Goal: Task Accomplishment & Management: Manage account settings

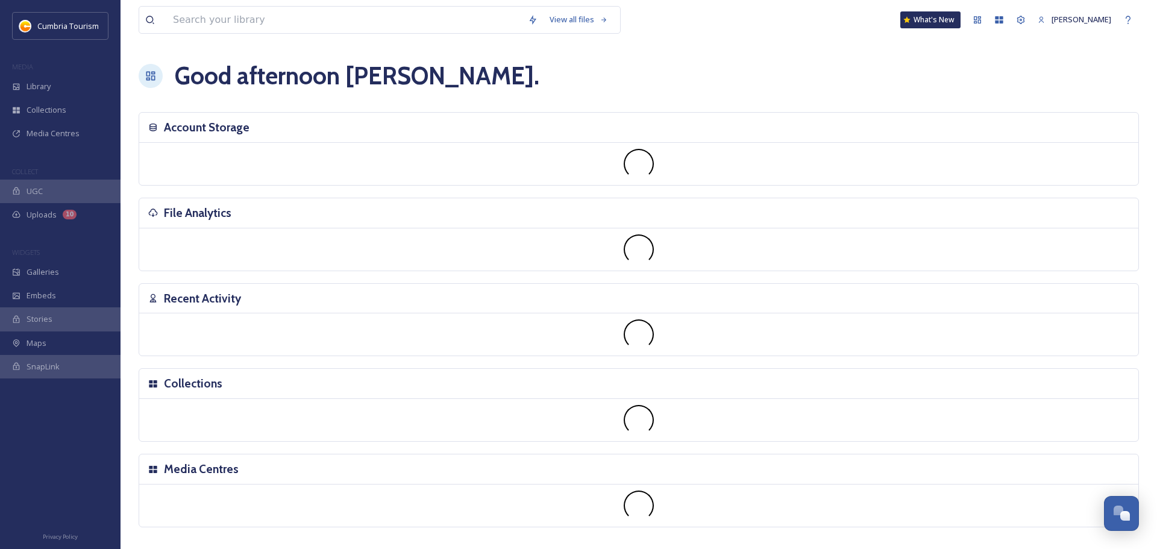
scroll to position [4723, 0]
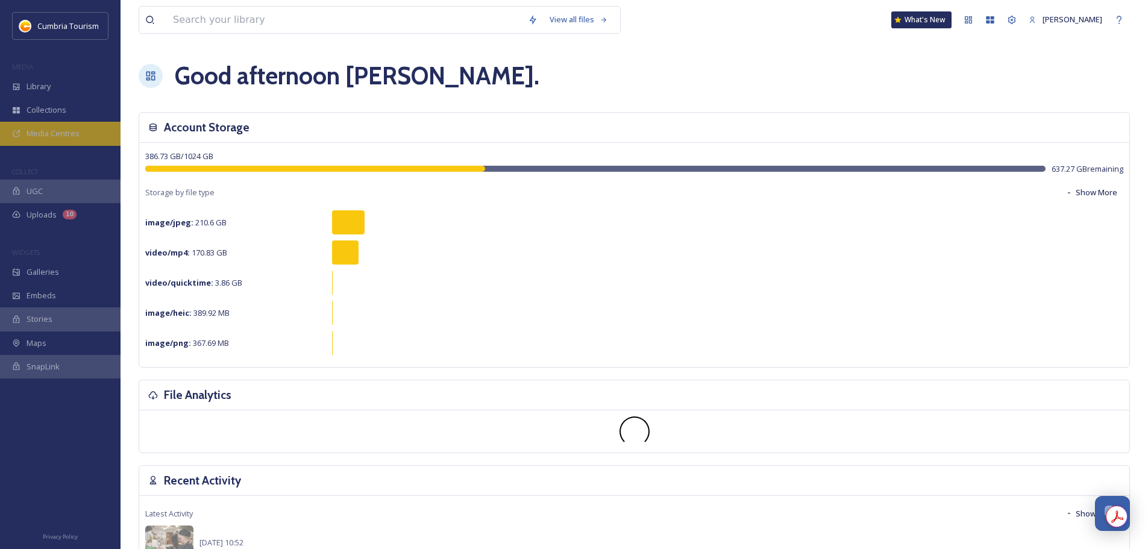
click at [81, 134] on div "Media Centres" at bounding box center [60, 133] width 120 height 23
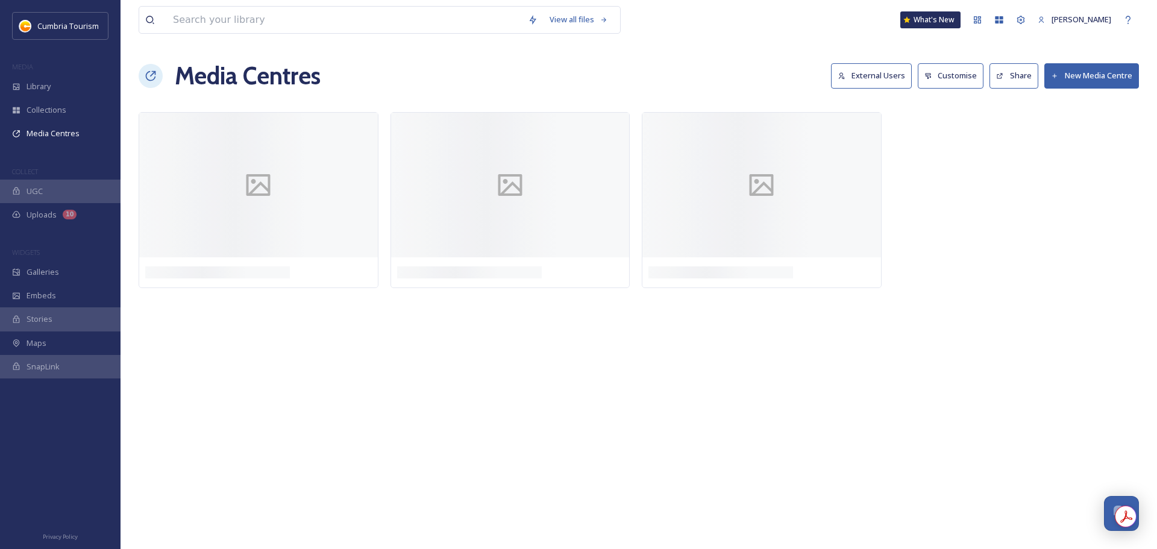
click at [864, 83] on button "External Users" at bounding box center [871, 75] width 81 height 25
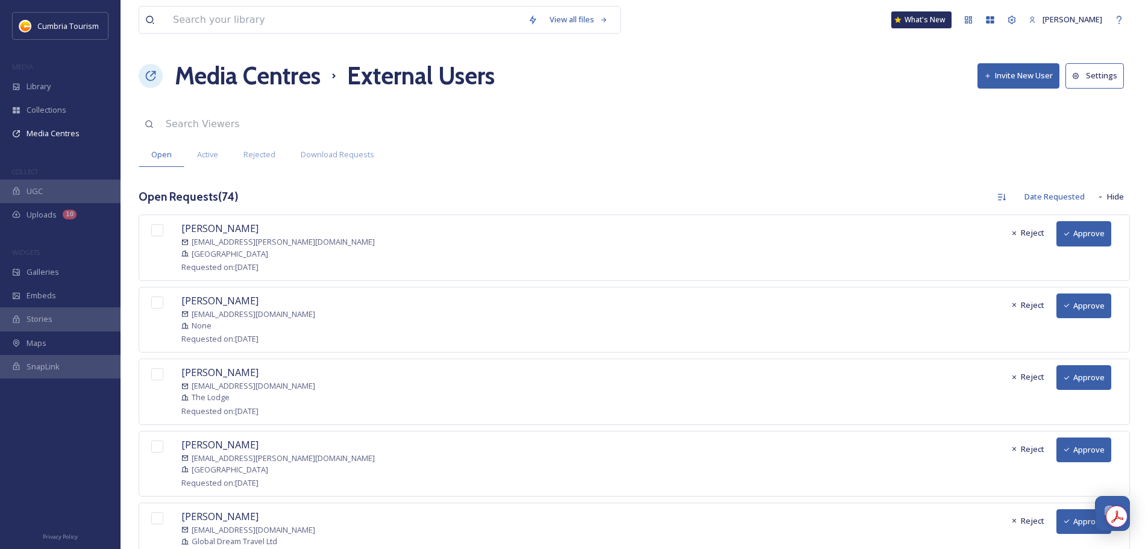
click at [1079, 241] on button "Approve" at bounding box center [1083, 233] width 55 height 25
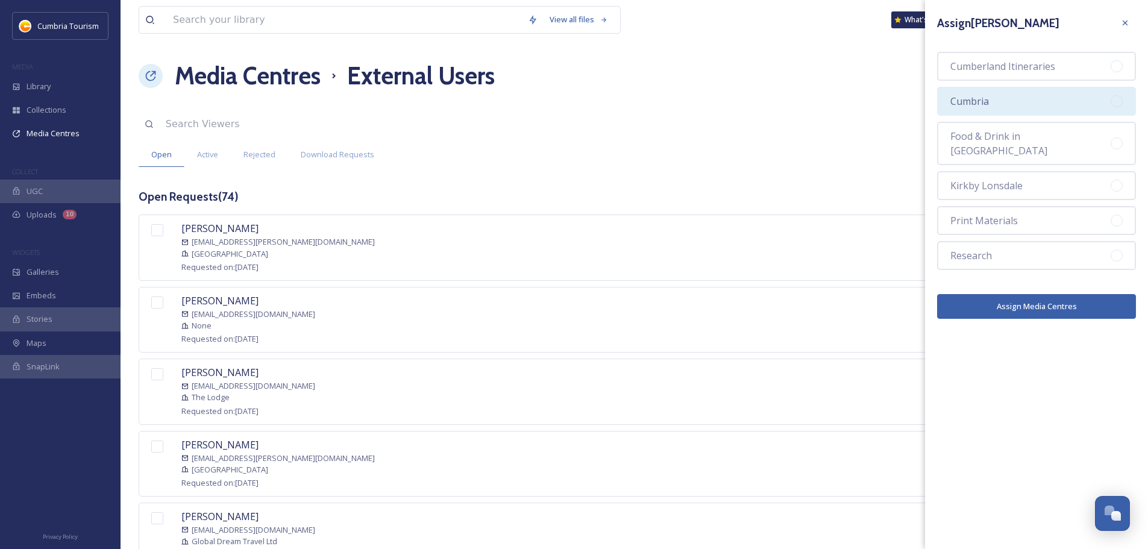
click at [998, 104] on div "Cumbria" at bounding box center [1036, 101] width 199 height 29
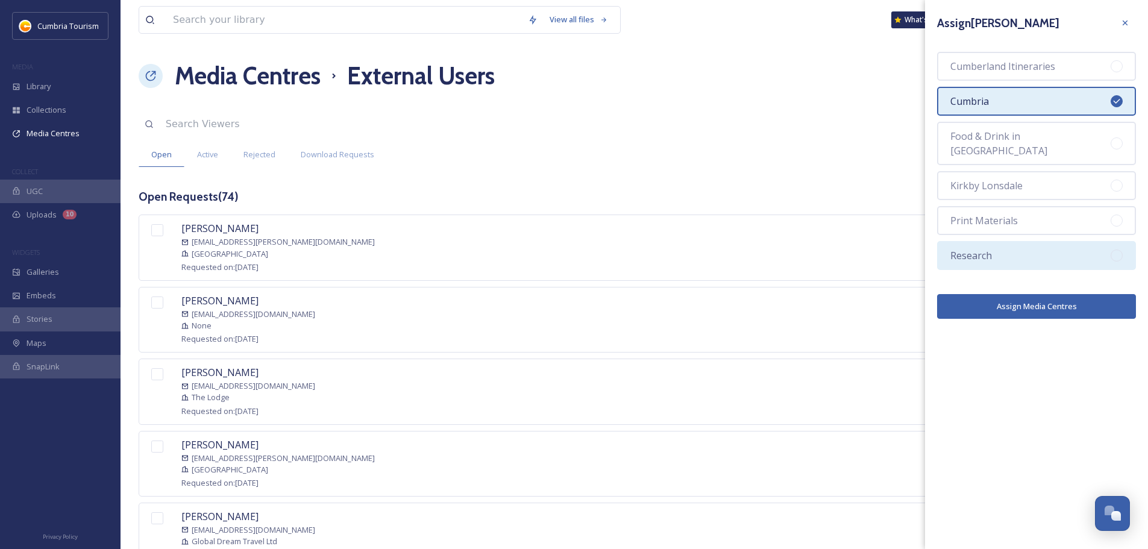
click at [1026, 241] on div "Research" at bounding box center [1036, 255] width 199 height 29
click at [1040, 301] on button "Assign Media Centres" at bounding box center [1036, 306] width 199 height 25
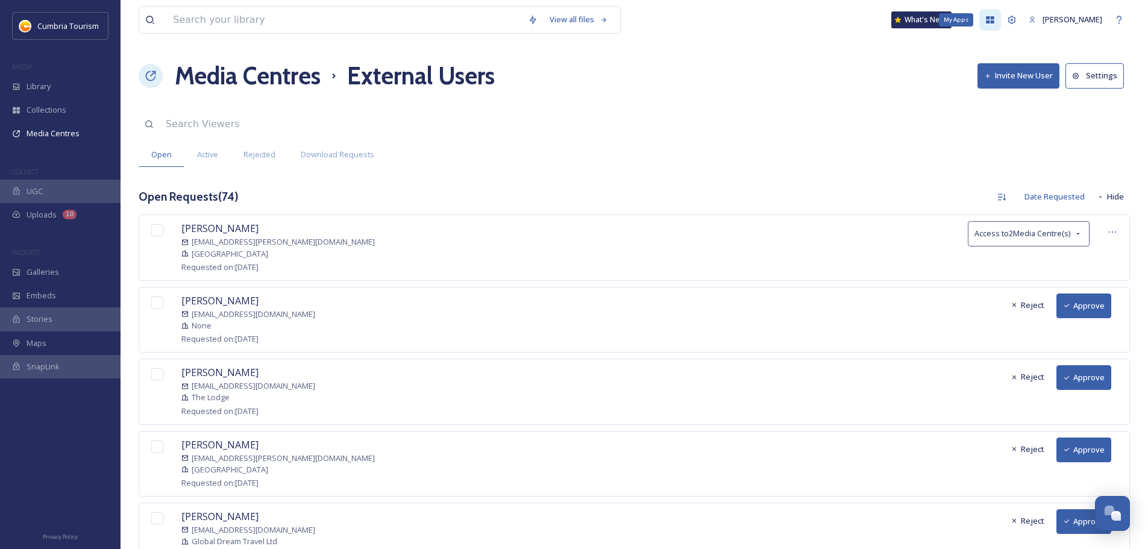
click at [986, 18] on icon at bounding box center [990, 19] width 8 height 7
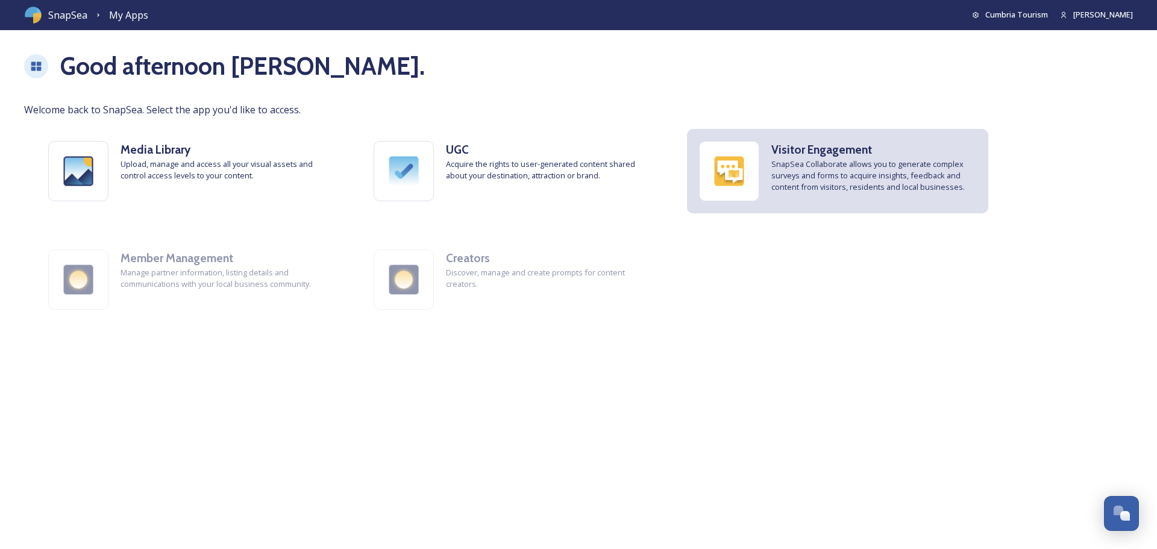
click at [819, 168] on span "SnapSea Collaborate allows you to generate complex surveys and forms to acquire…" at bounding box center [873, 175] width 205 height 35
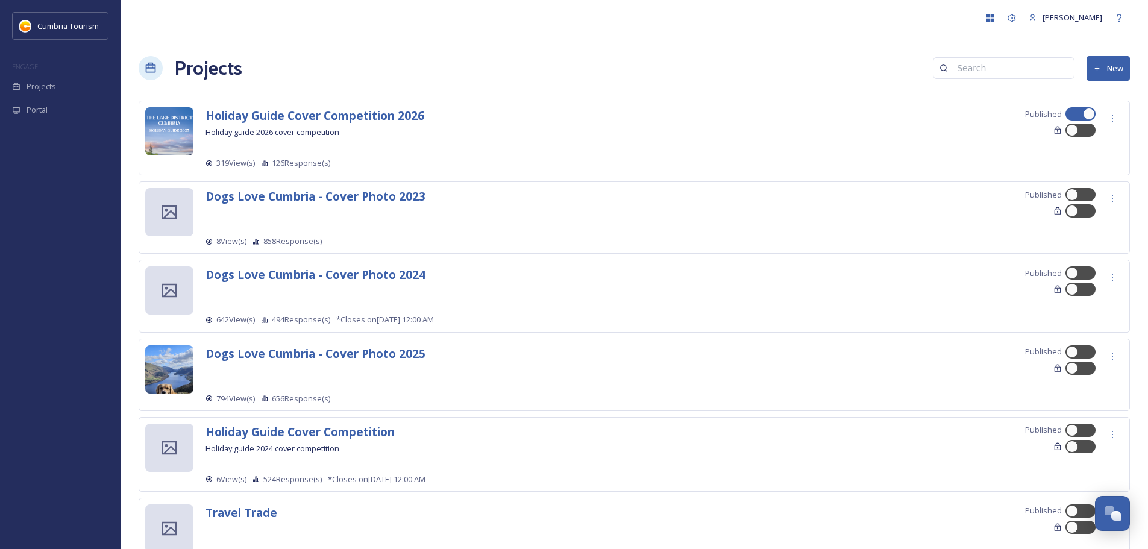
click at [302, 161] on span "126 Response(s)" at bounding box center [301, 162] width 58 height 11
click at [363, 120] on strong "Holiday Guide Cover Competition 2026" at bounding box center [314, 115] width 219 height 16
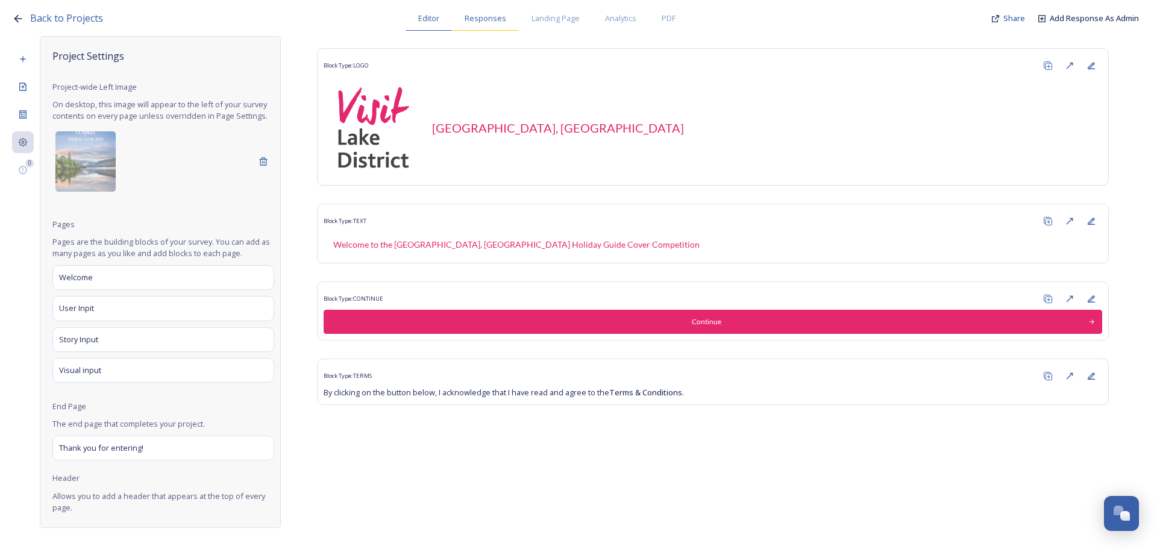
click at [508, 19] on div "Responses" at bounding box center [485, 18] width 67 height 25
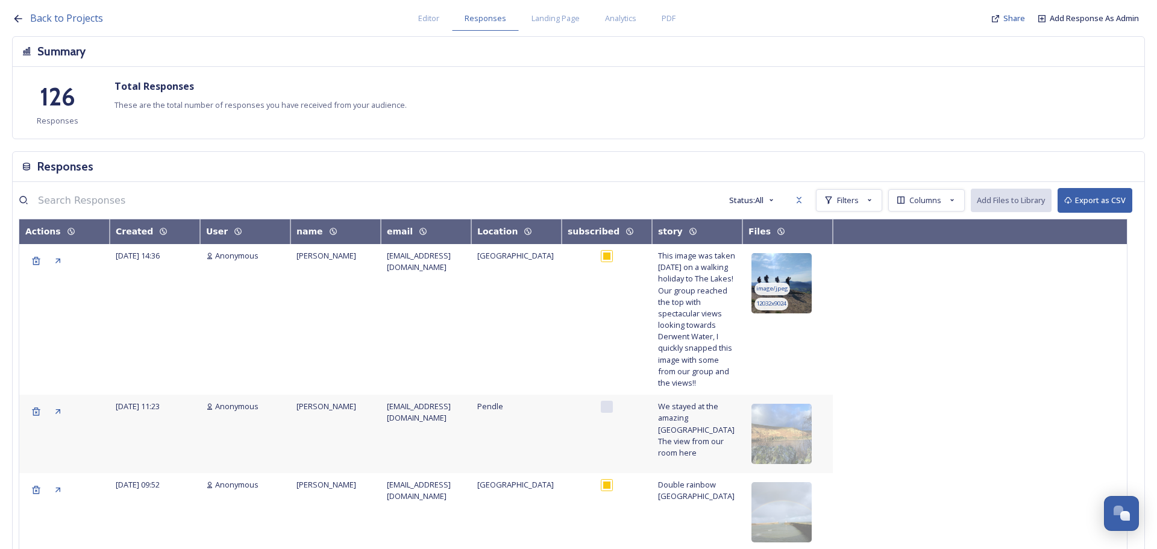
click at [803, 260] on img at bounding box center [781, 283] width 60 height 60
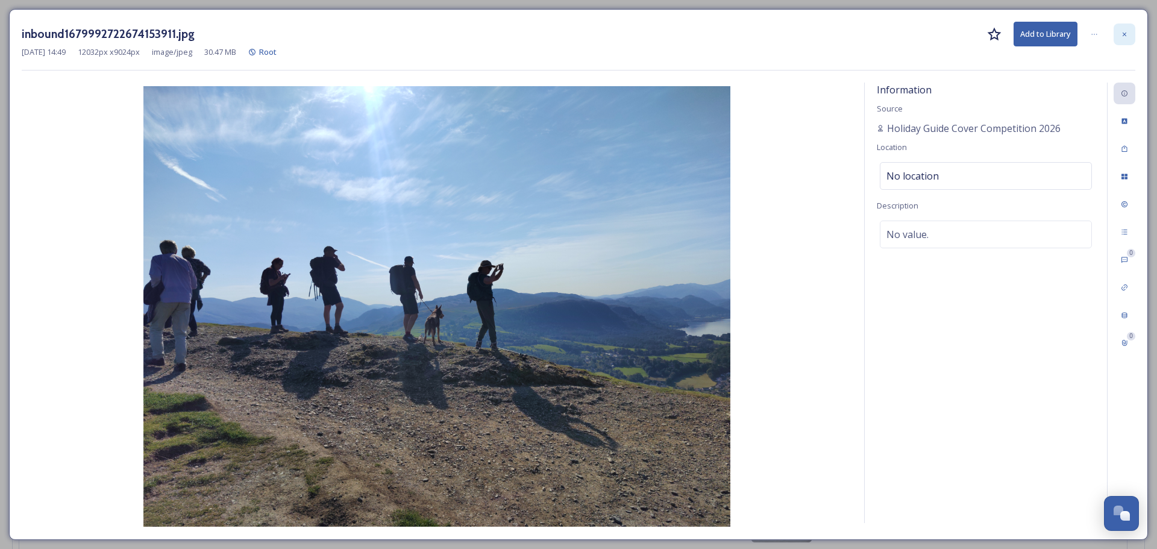
click at [1123, 41] on div at bounding box center [1124, 34] width 22 height 22
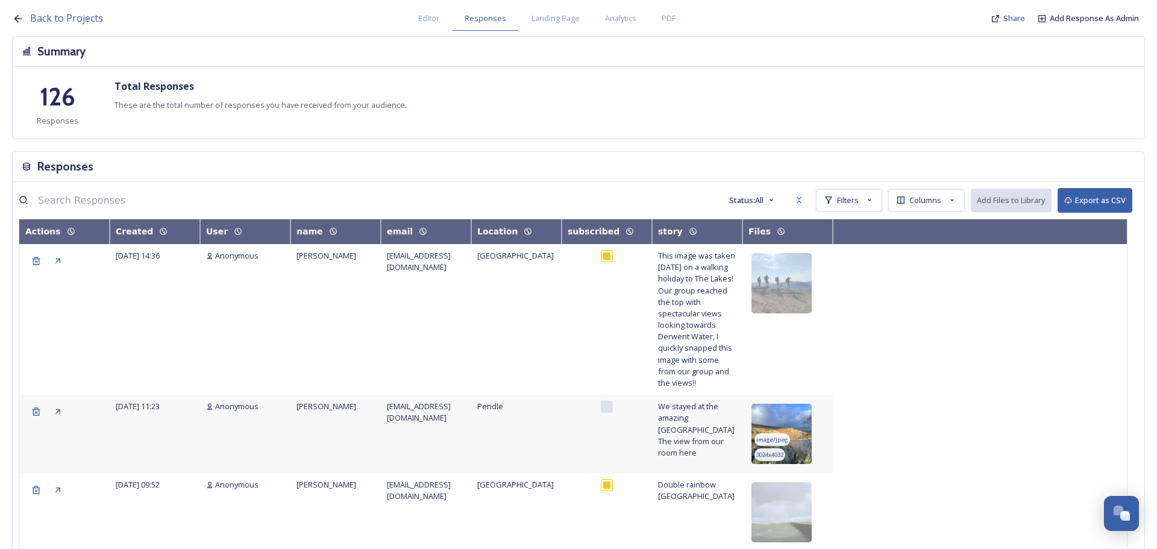
click at [791, 424] on img at bounding box center [781, 434] width 60 height 60
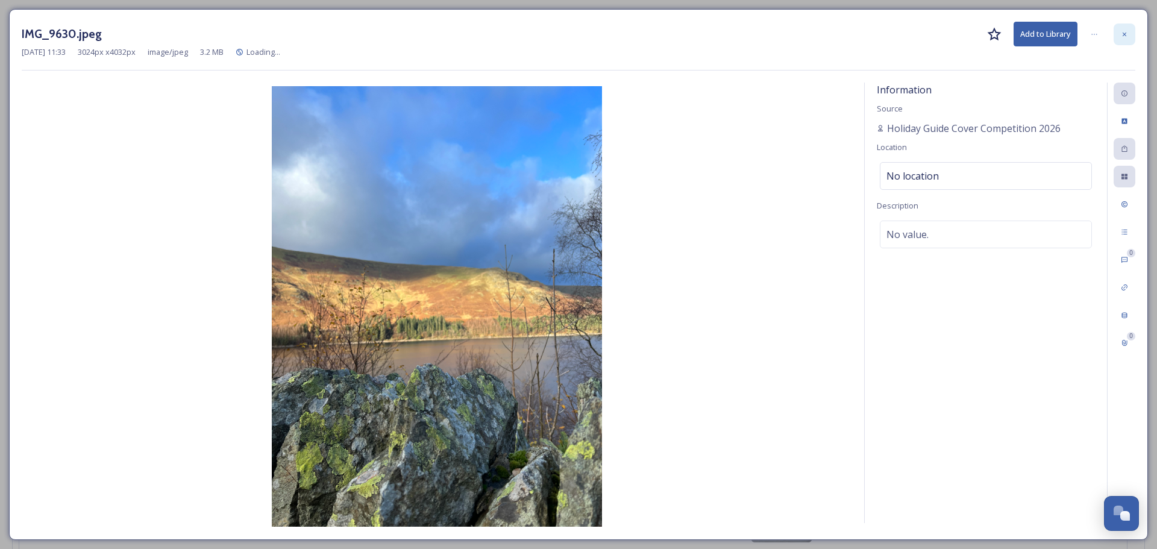
click at [1120, 28] on div at bounding box center [1124, 34] width 22 height 22
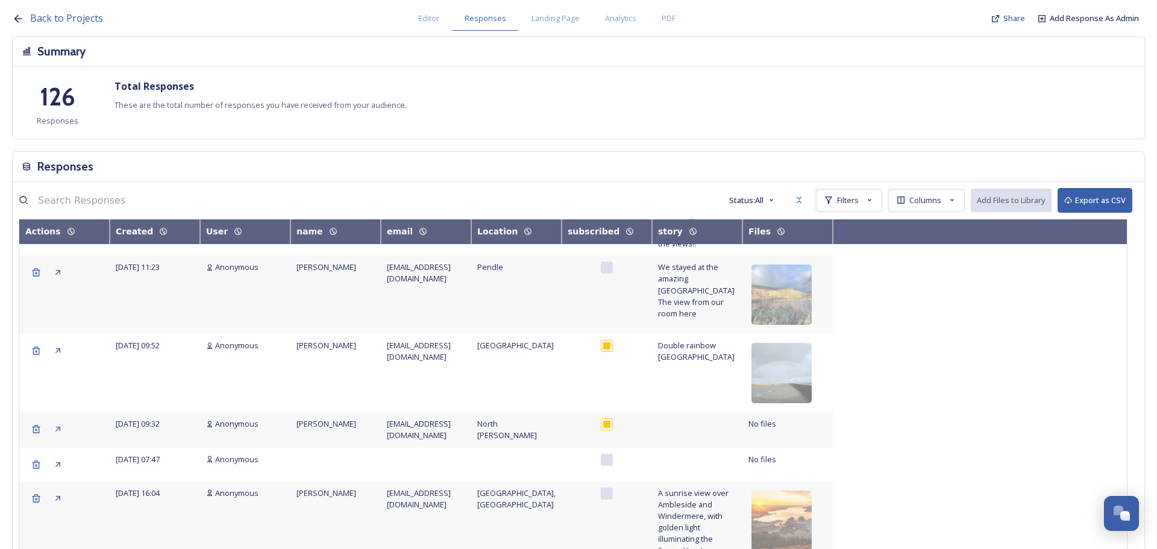
scroll to position [181, 0]
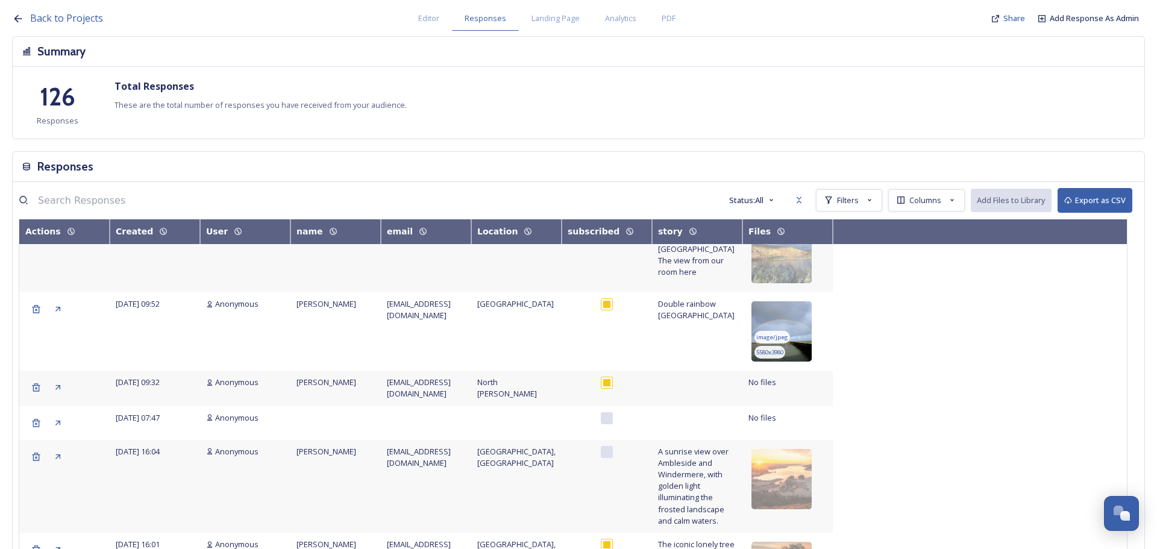
click at [802, 314] on img at bounding box center [781, 331] width 60 height 60
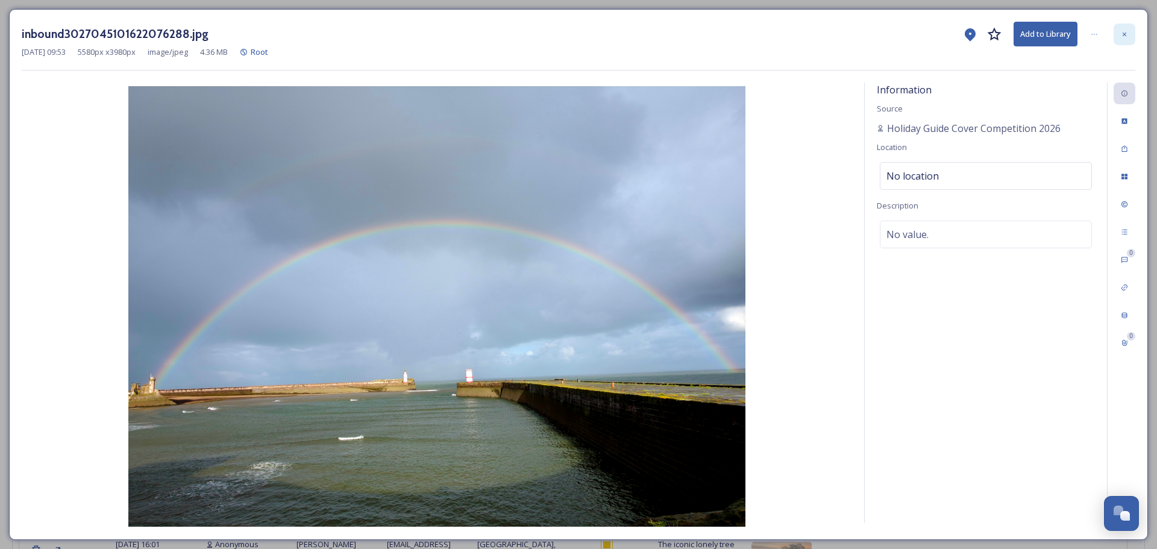
click at [1130, 37] on div at bounding box center [1124, 34] width 22 height 22
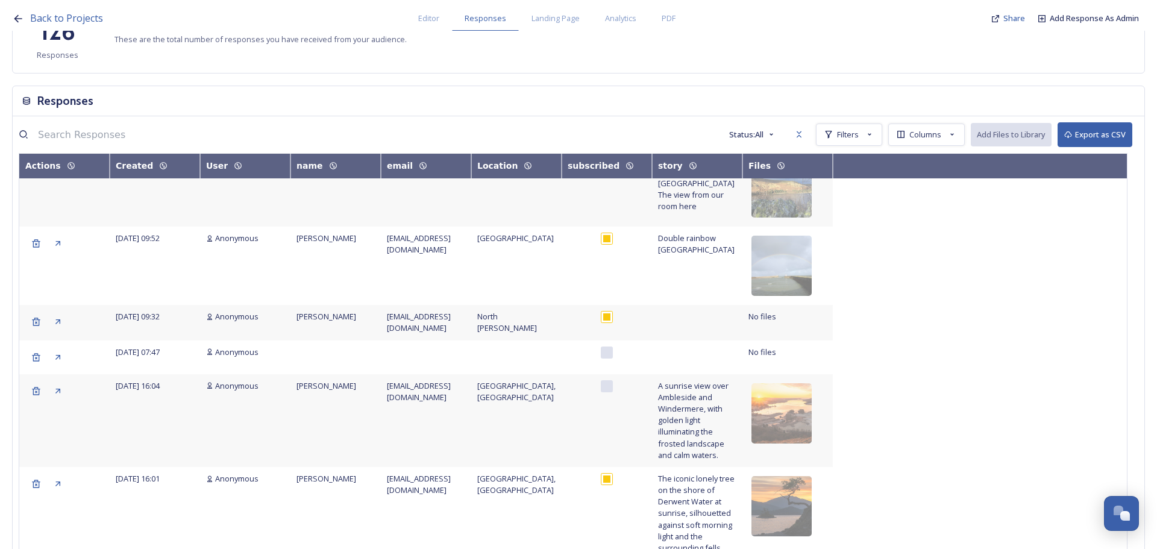
scroll to position [177, 0]
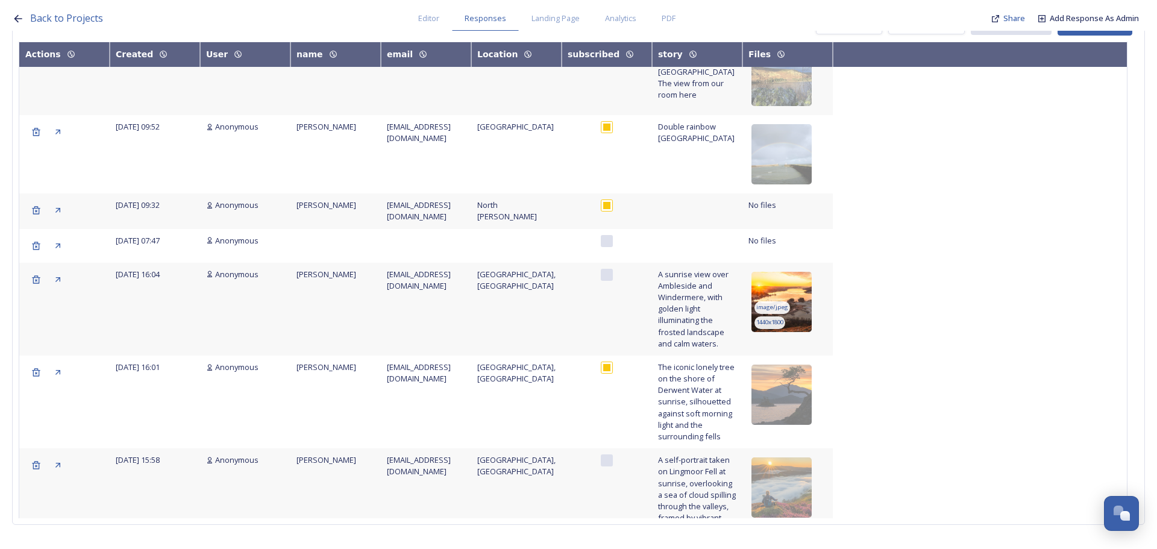
click at [800, 281] on img at bounding box center [781, 302] width 60 height 60
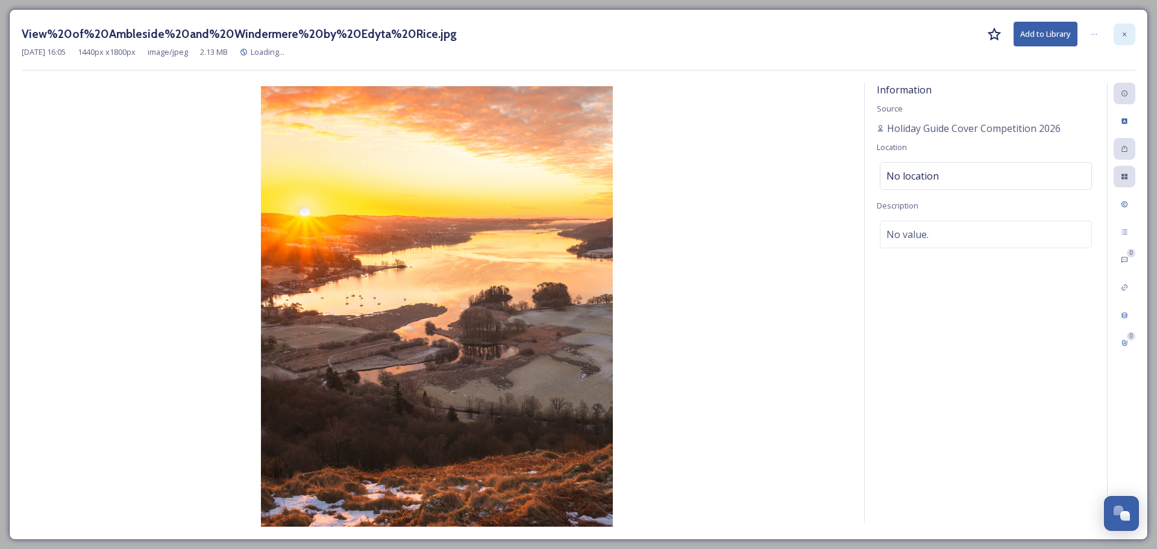
click at [1118, 40] on div at bounding box center [1124, 34] width 22 height 22
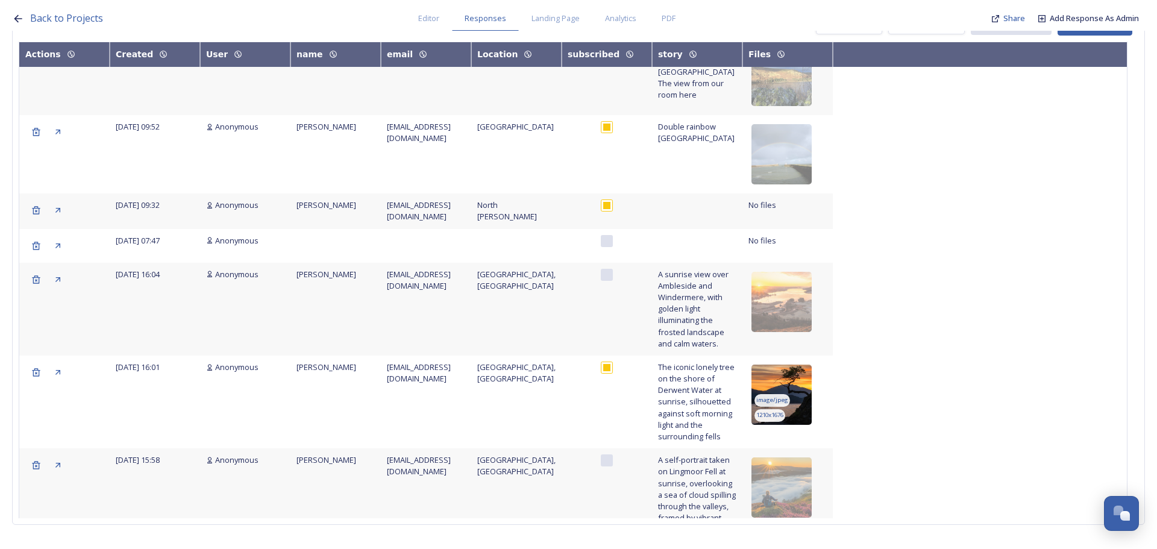
click at [803, 376] on img at bounding box center [781, 394] width 60 height 60
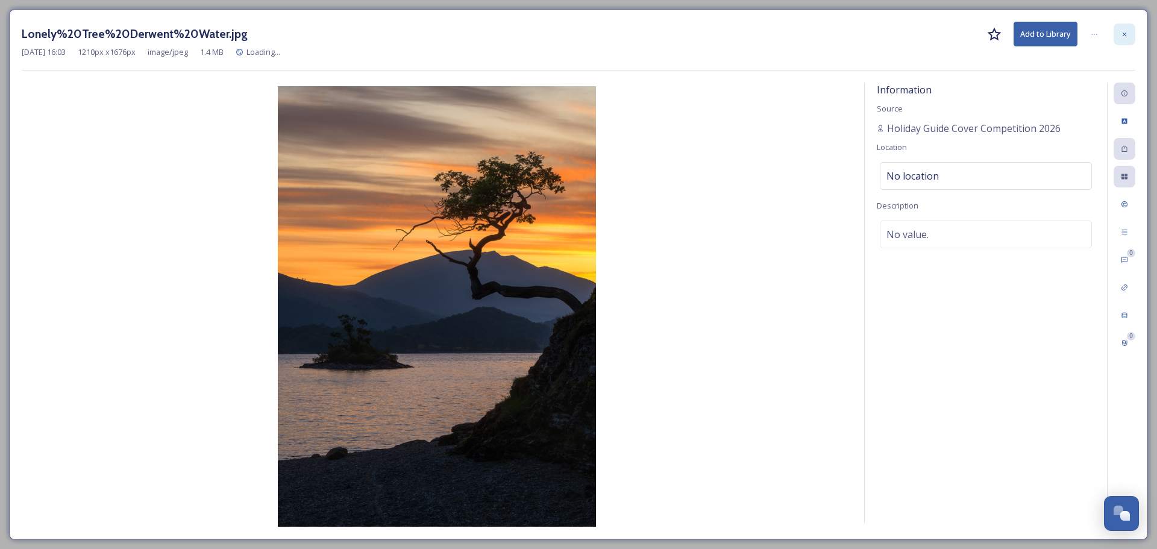
click at [1131, 25] on div at bounding box center [1124, 34] width 22 height 22
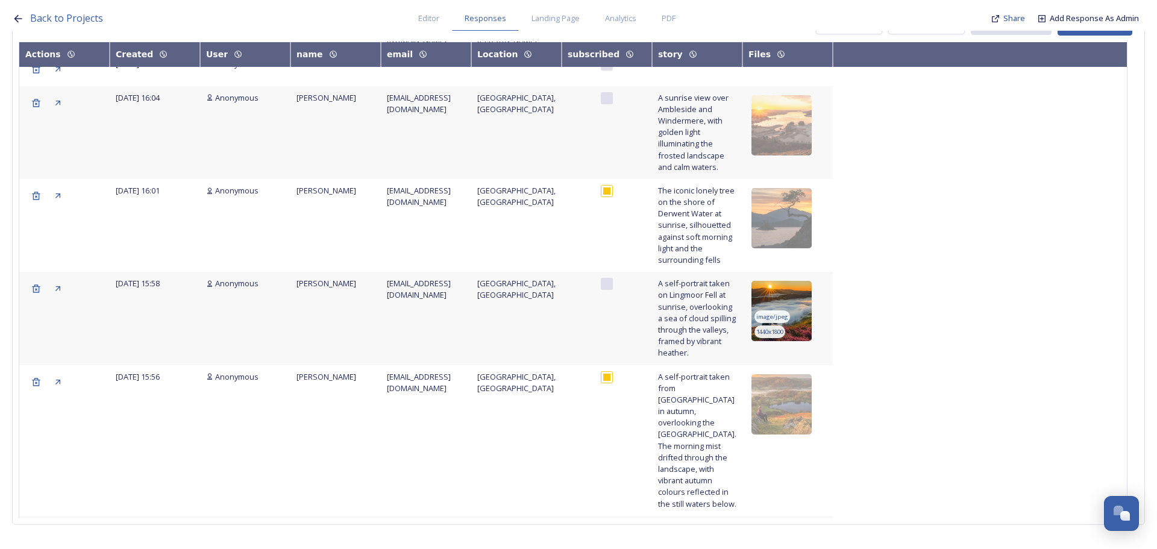
scroll to position [361, 0]
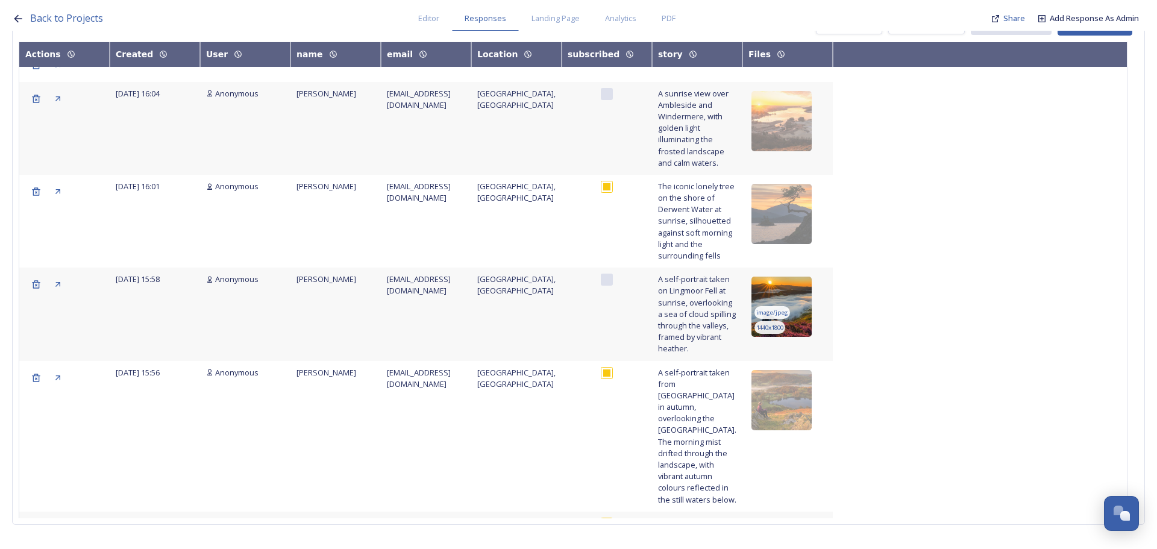
click at [795, 292] on img at bounding box center [781, 306] width 60 height 60
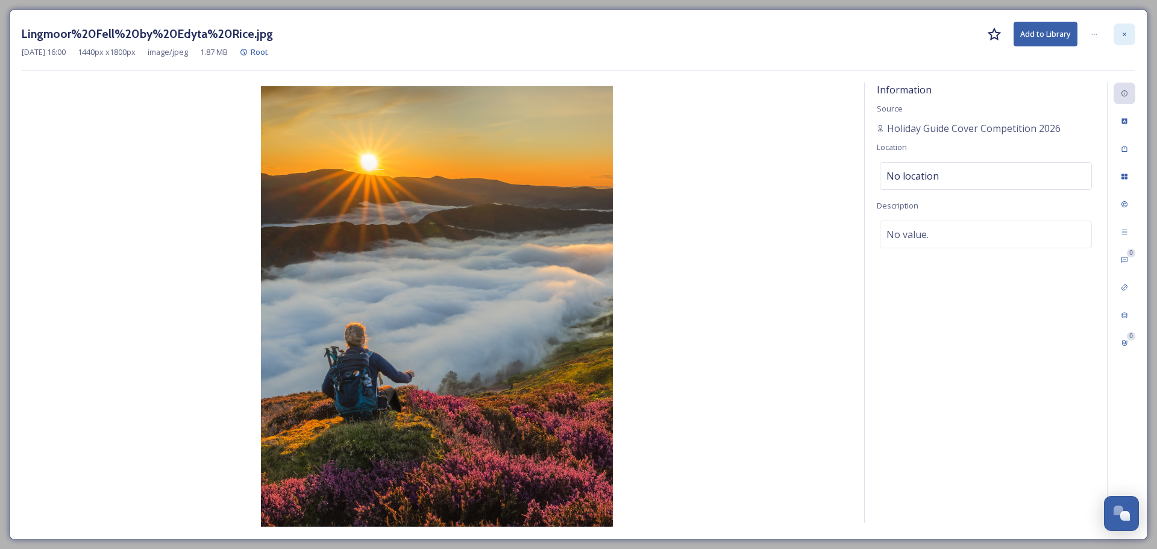
click at [1128, 28] on div at bounding box center [1124, 34] width 22 height 22
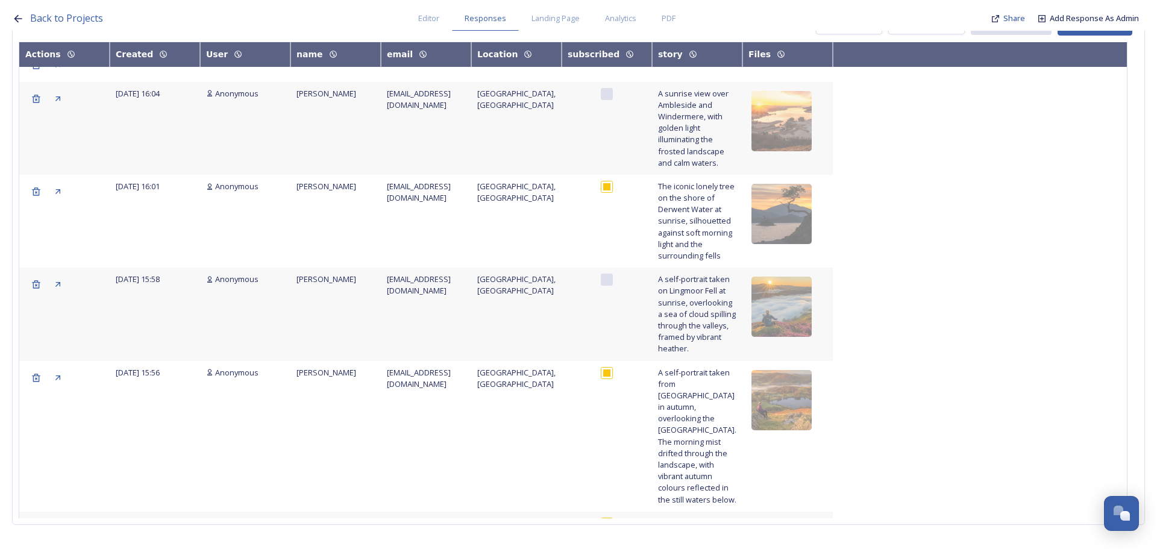
scroll to position [422, 0]
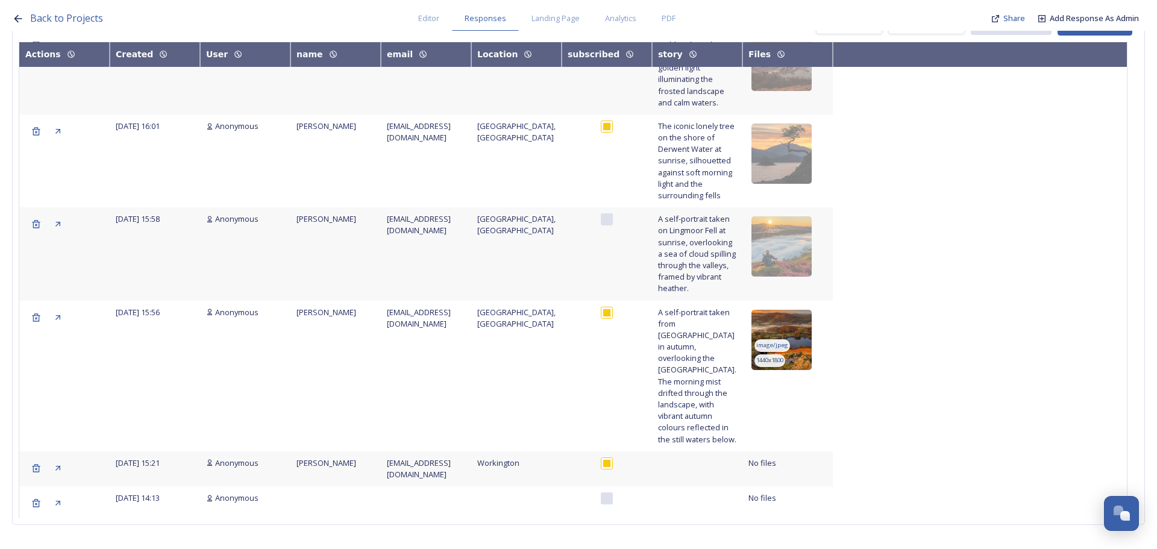
click at [797, 314] on img at bounding box center [781, 340] width 60 height 60
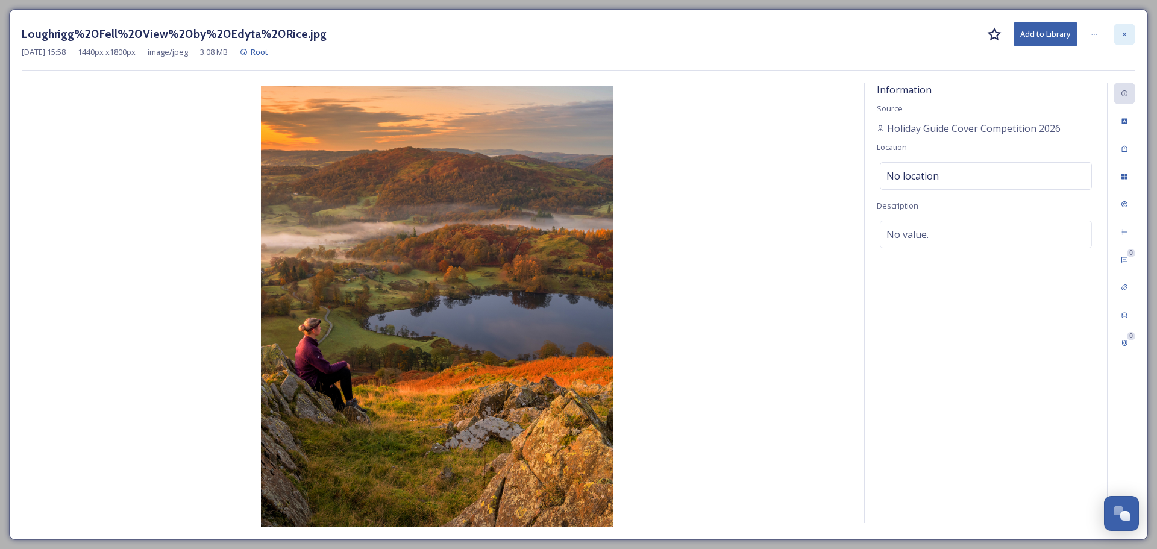
click at [1125, 32] on icon at bounding box center [1123, 34] width 7 height 7
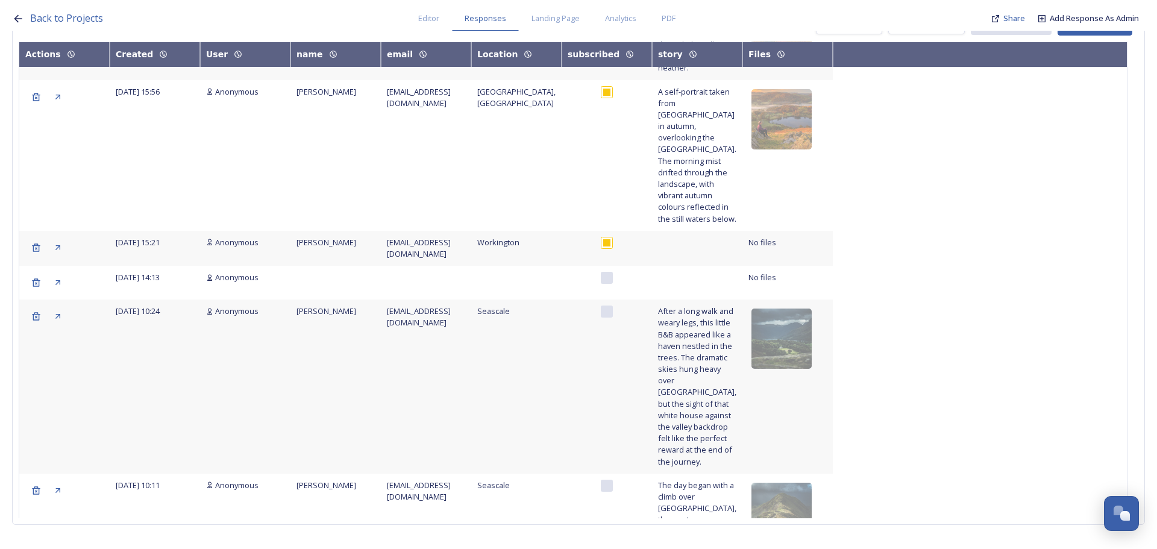
scroll to position [663, 0]
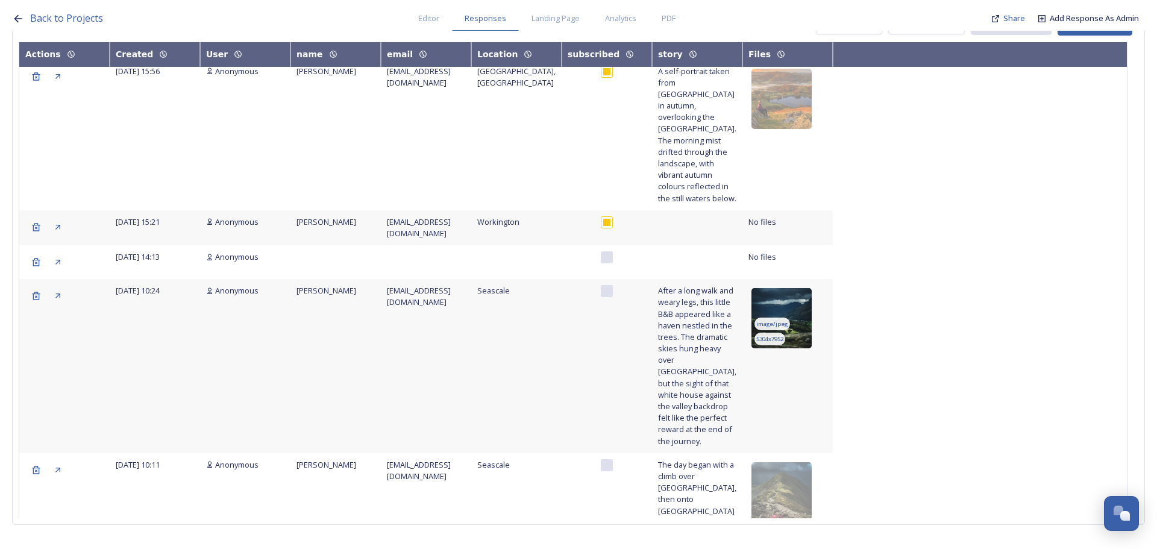
click at [799, 288] on img at bounding box center [781, 318] width 60 height 60
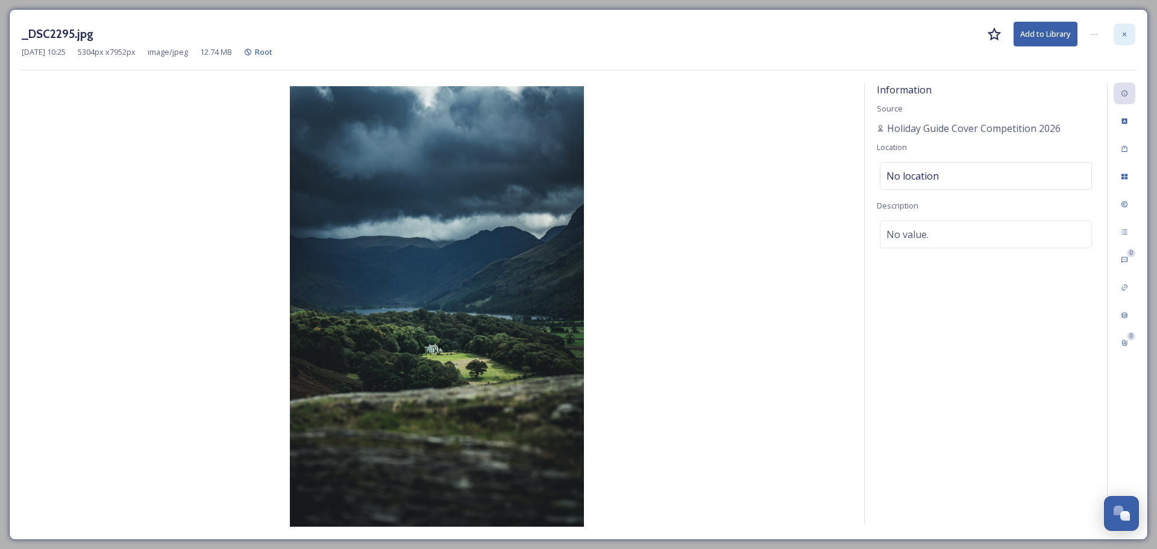
click at [1128, 25] on div at bounding box center [1124, 34] width 22 height 22
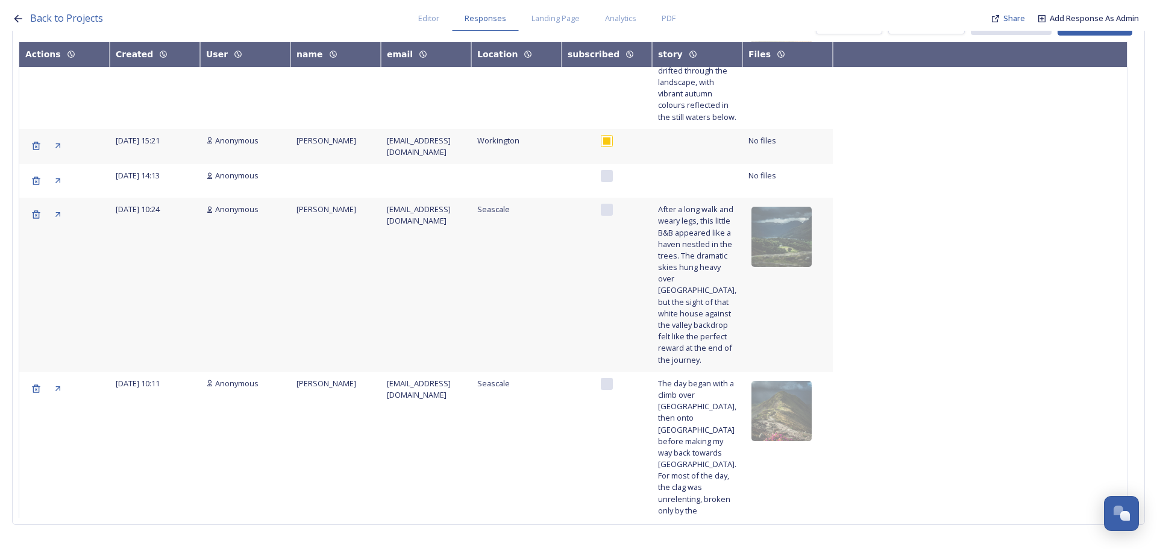
scroll to position [723, 0]
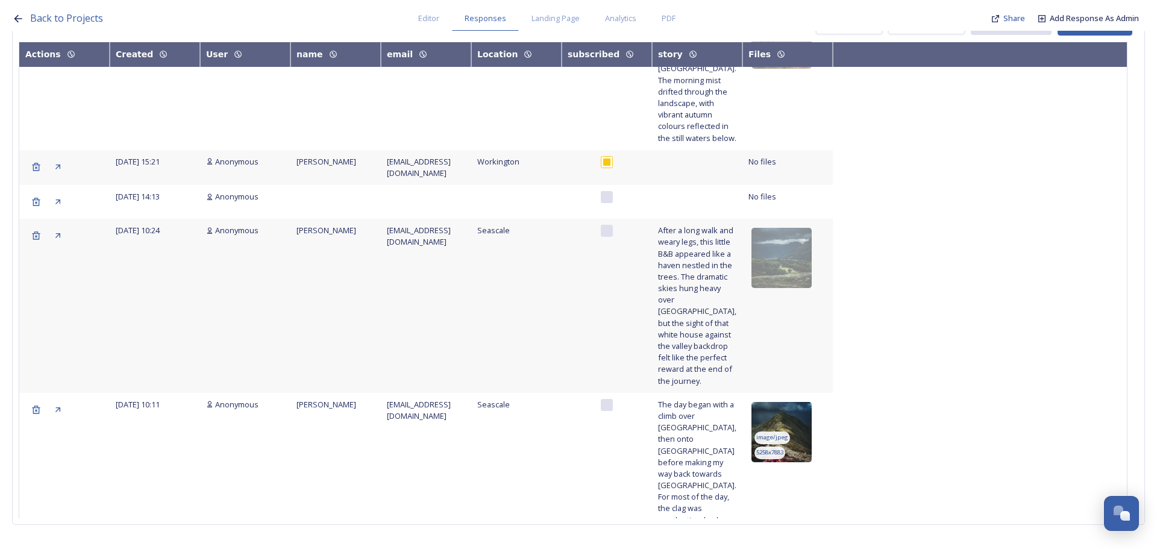
click at [799, 402] on img at bounding box center [781, 432] width 60 height 60
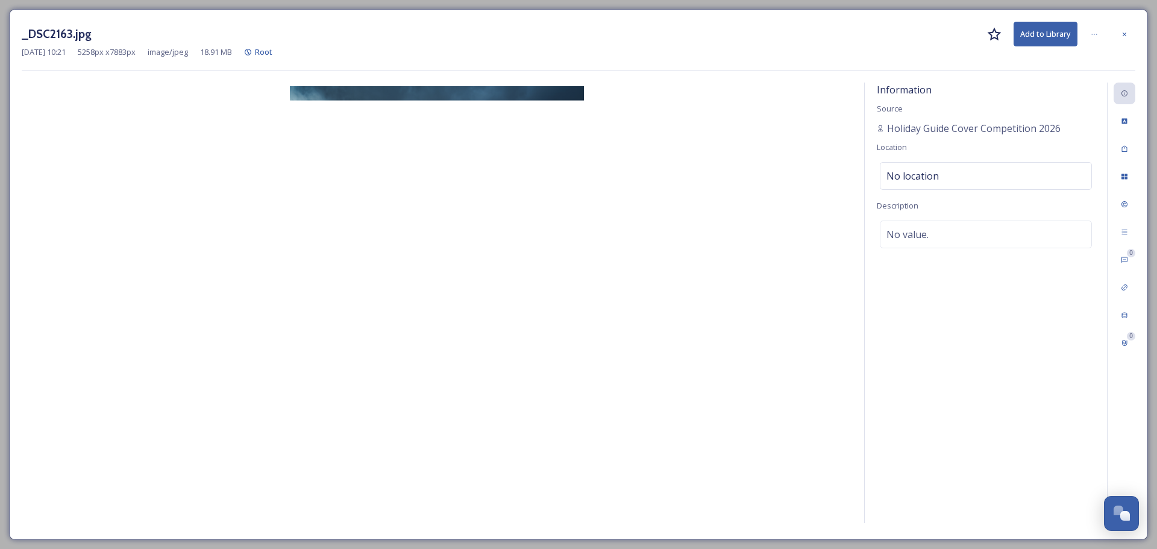
click at [1125, 26] on div at bounding box center [1124, 34] width 22 height 22
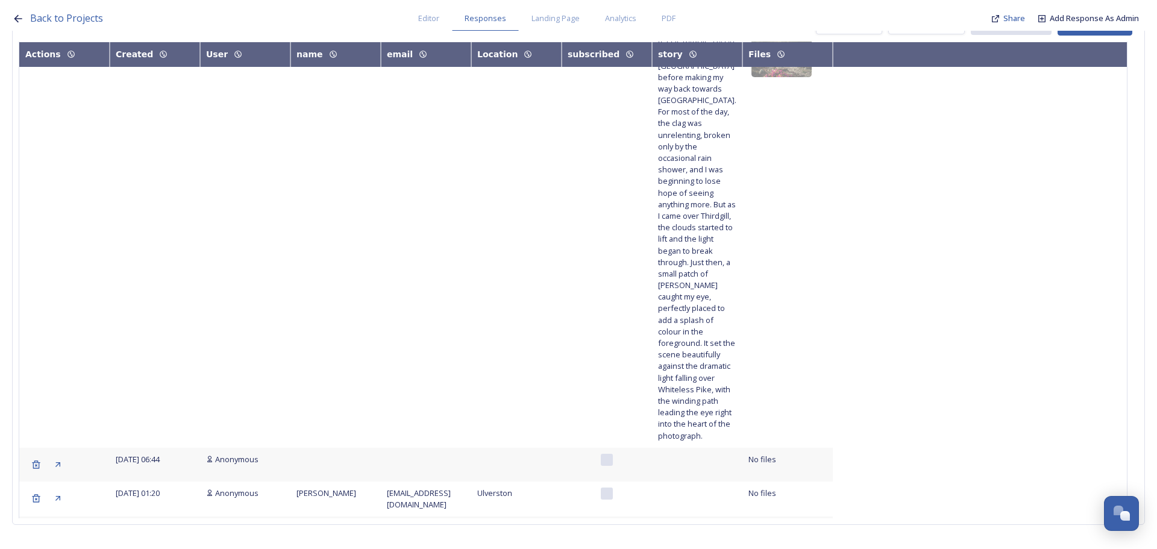
scroll to position [1205, 0]
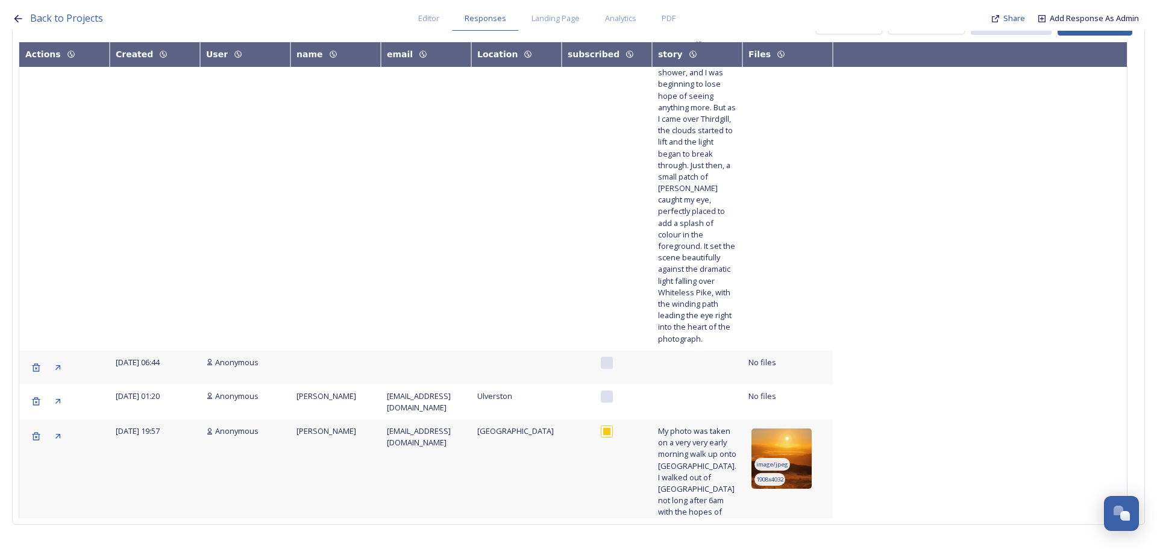
click at [792, 428] on img at bounding box center [781, 458] width 60 height 60
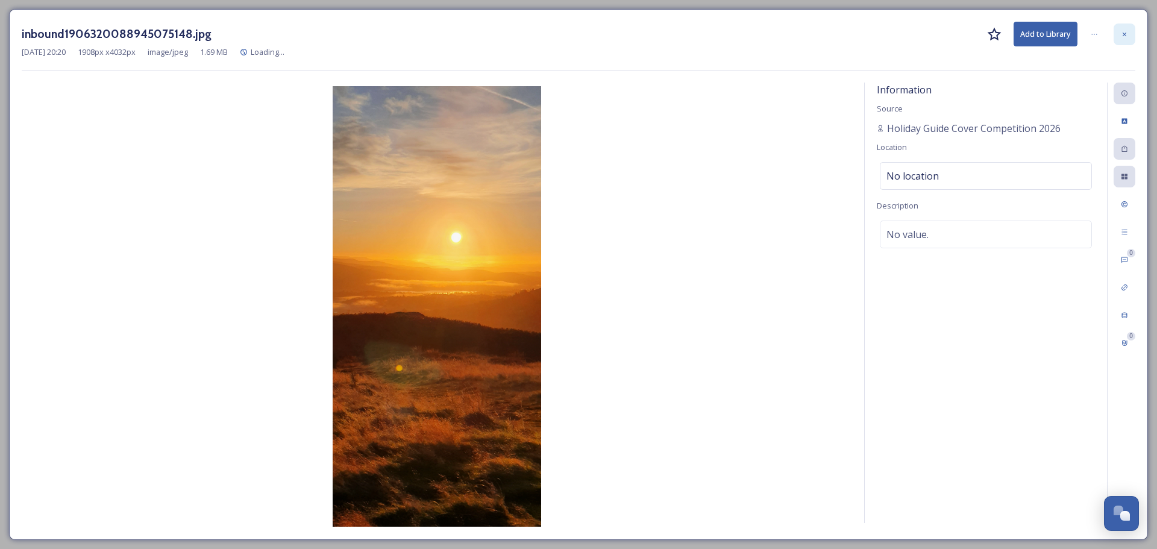
click at [1122, 37] on icon at bounding box center [1123, 34] width 7 height 7
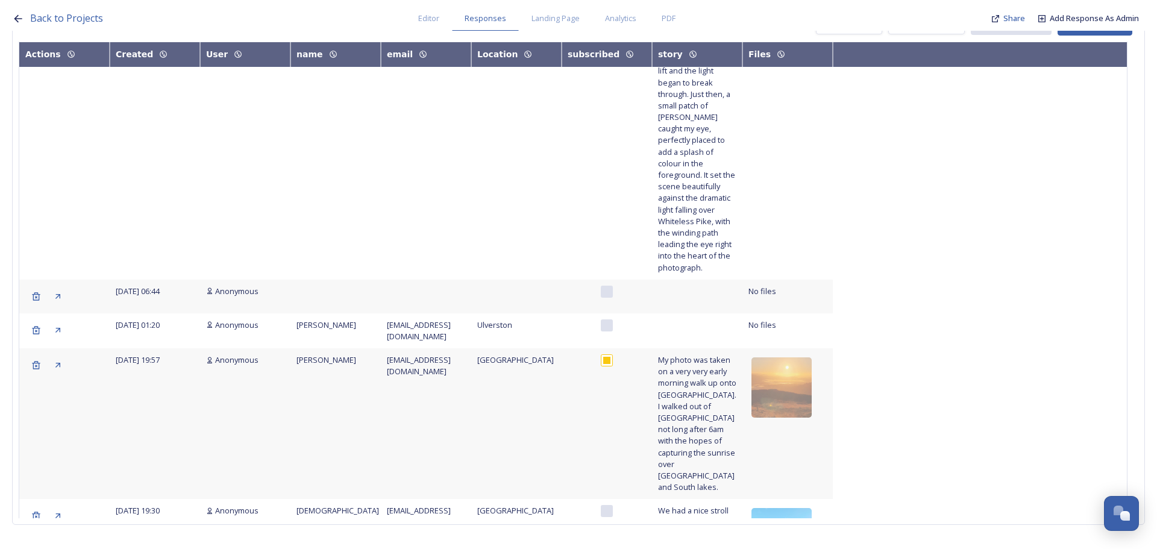
scroll to position [1446, 0]
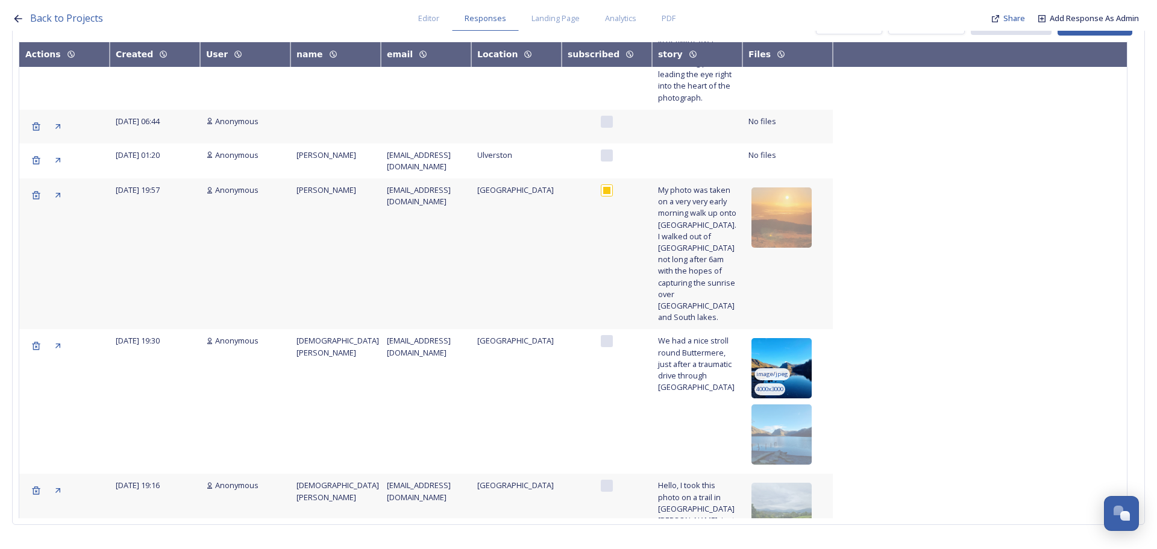
click at [807, 338] on img at bounding box center [781, 368] width 60 height 60
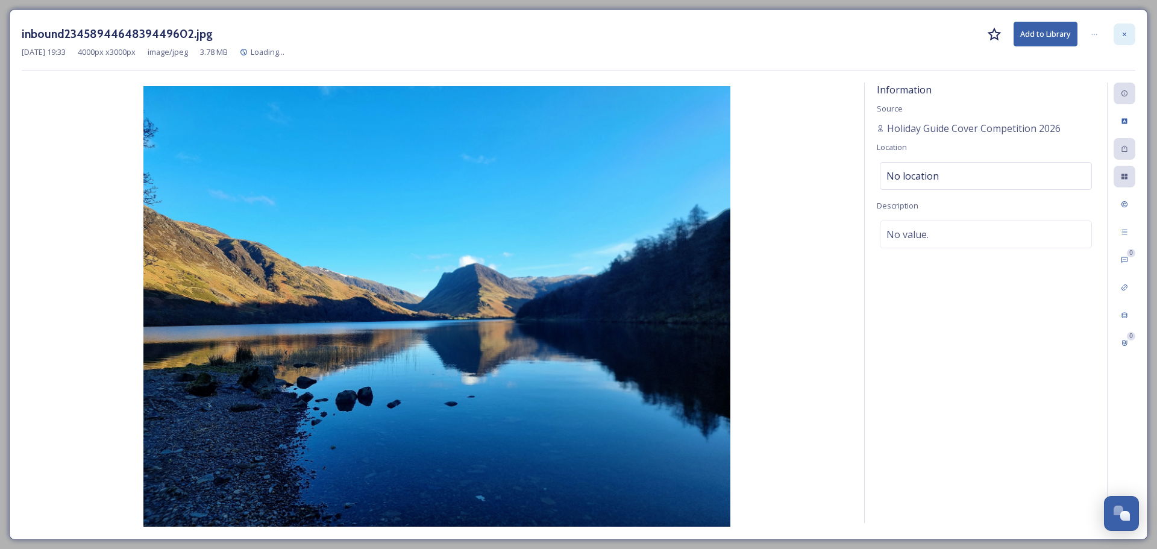
click at [1128, 39] on div at bounding box center [1124, 34] width 22 height 22
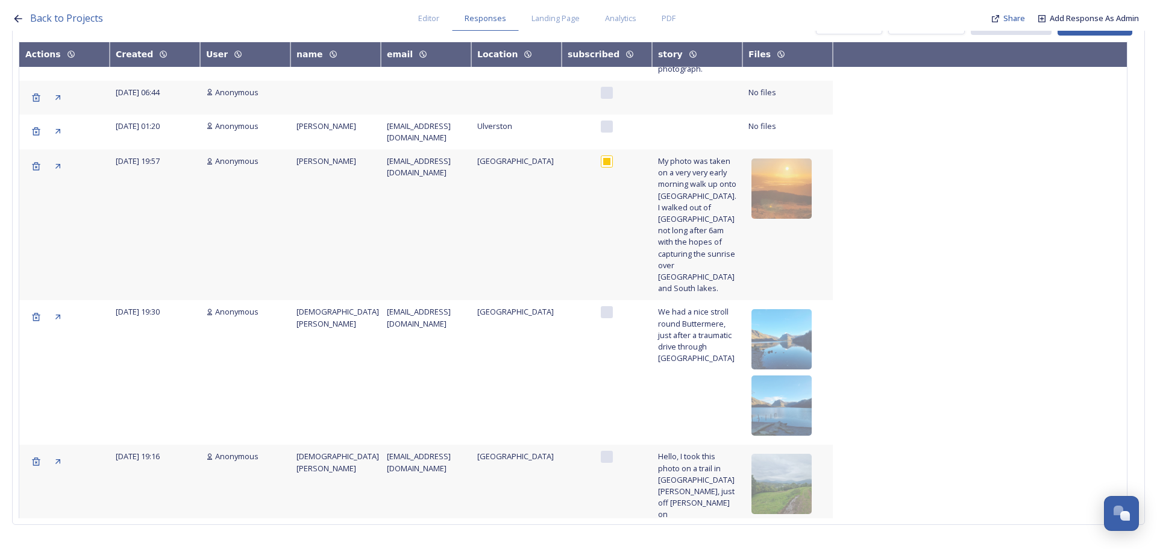
scroll to position [1488, 0]
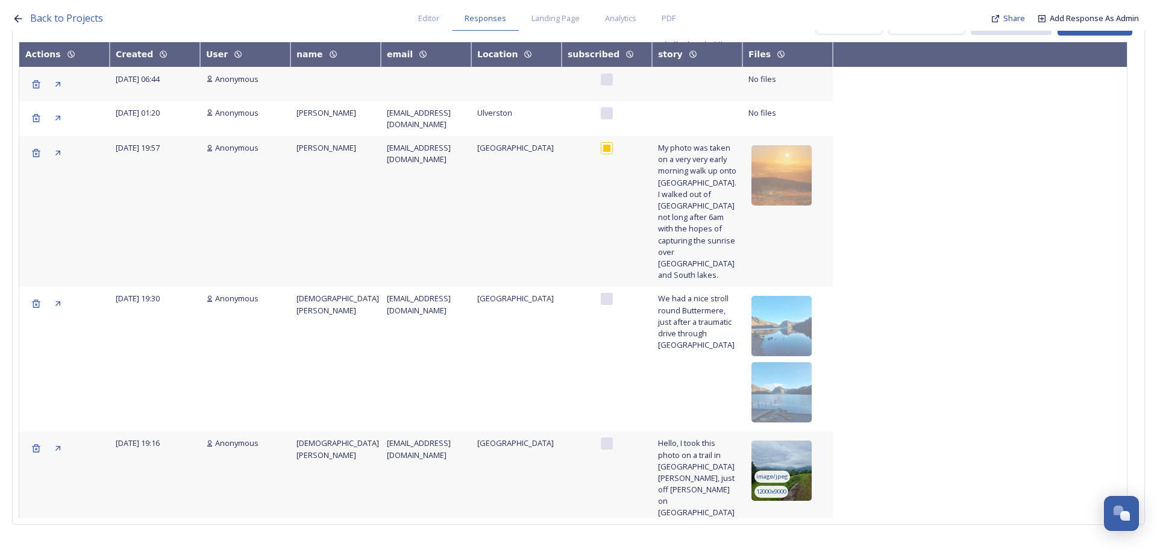
click at [805, 440] on img at bounding box center [781, 470] width 60 height 60
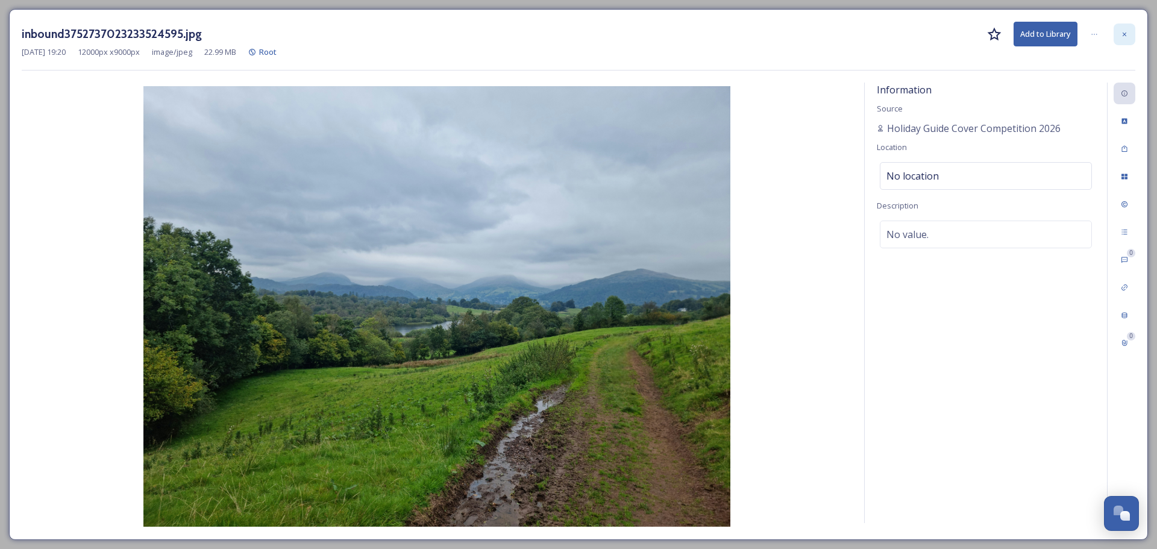
click at [1126, 37] on icon at bounding box center [1123, 34] width 7 height 7
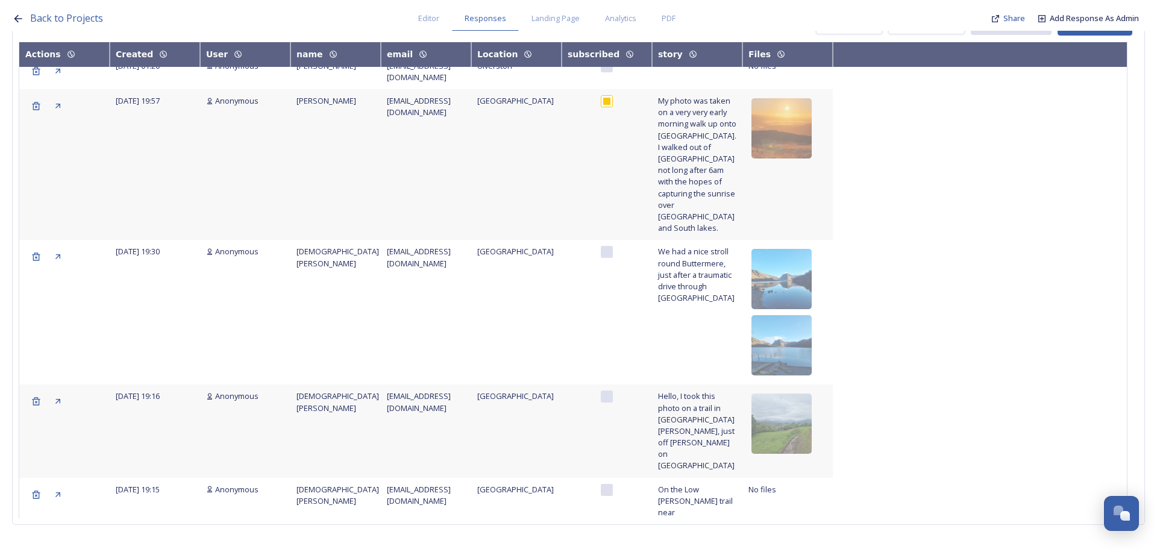
scroll to position [1669, 0]
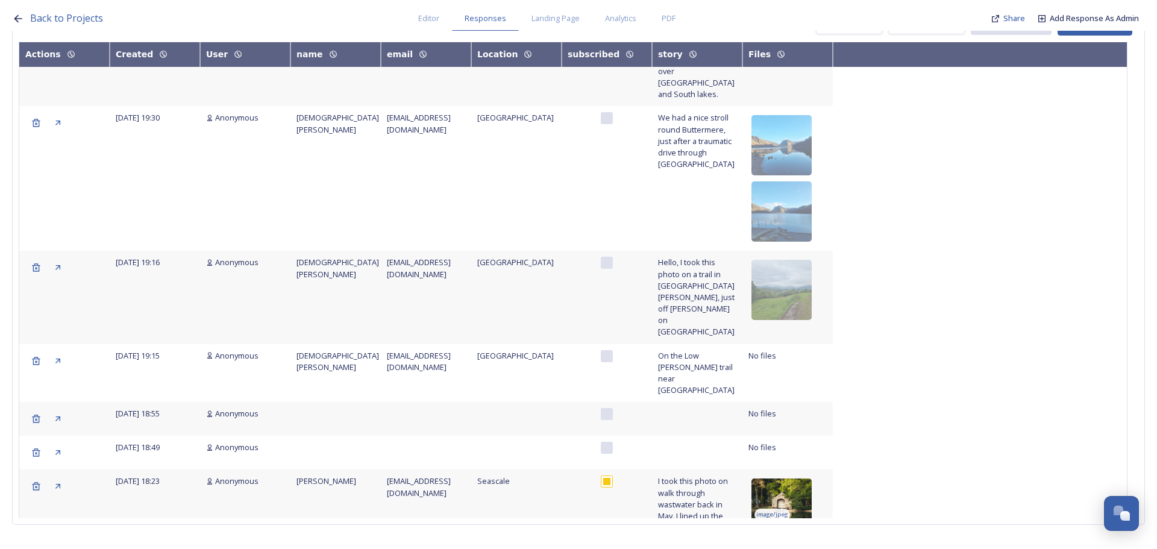
click at [790, 478] on img at bounding box center [781, 508] width 60 height 60
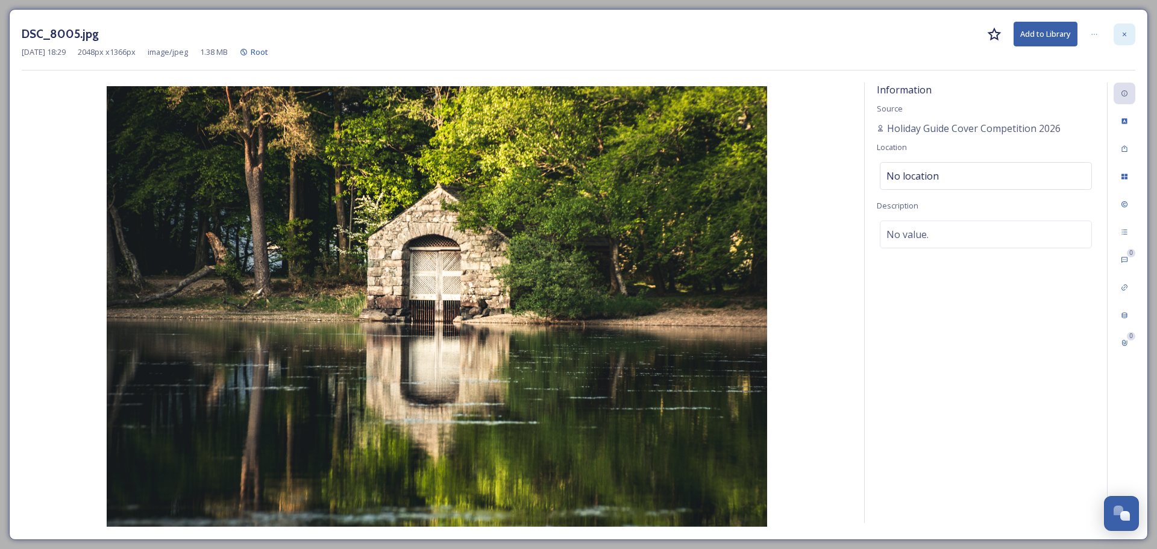
click at [1125, 35] on icon at bounding box center [1124, 34] width 4 height 4
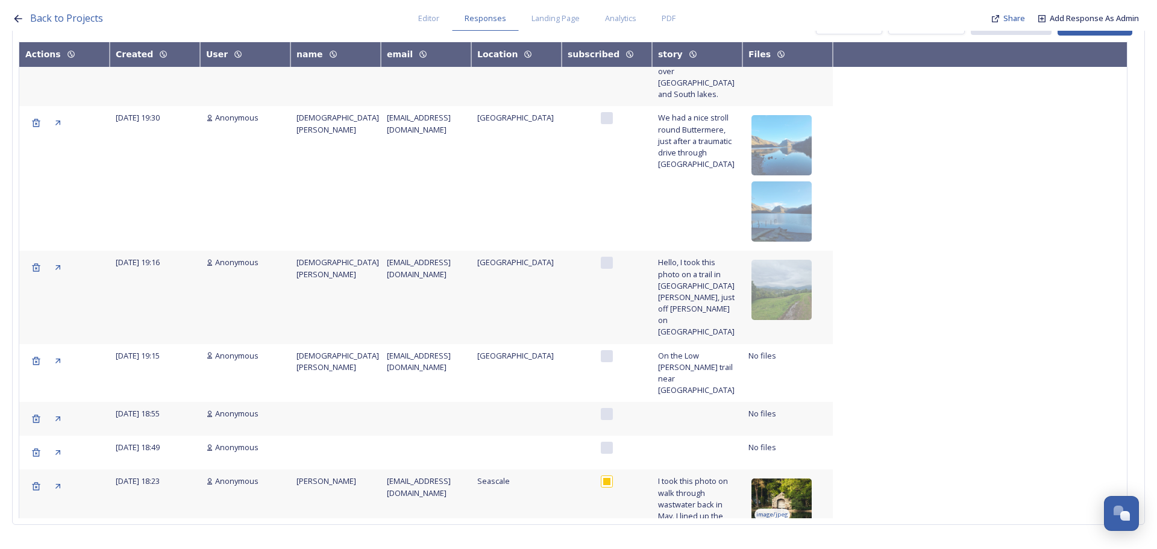
scroll to position [1910, 0]
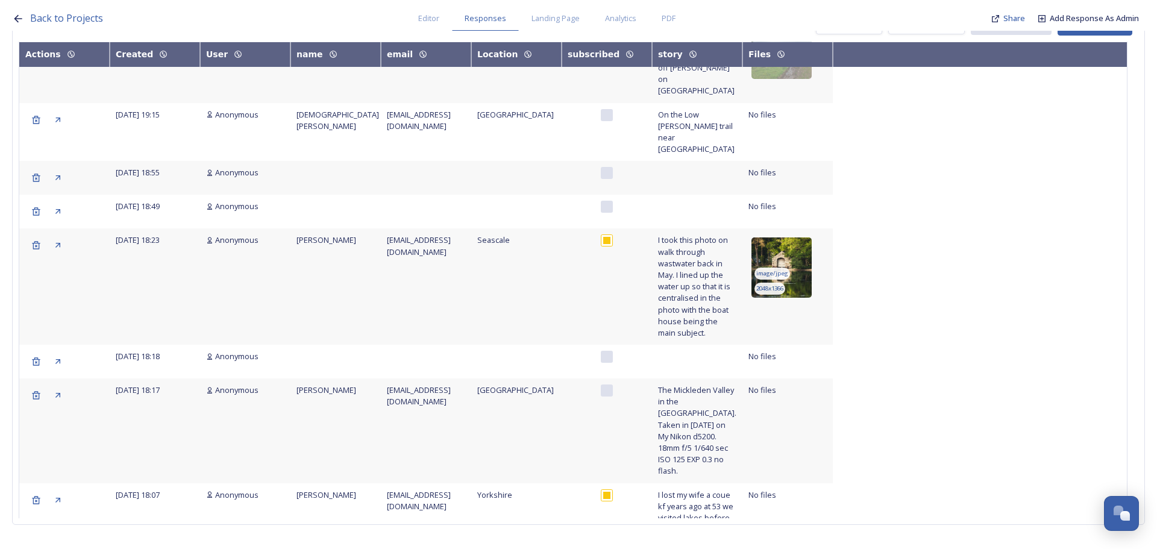
click at [805, 237] on img at bounding box center [781, 267] width 60 height 60
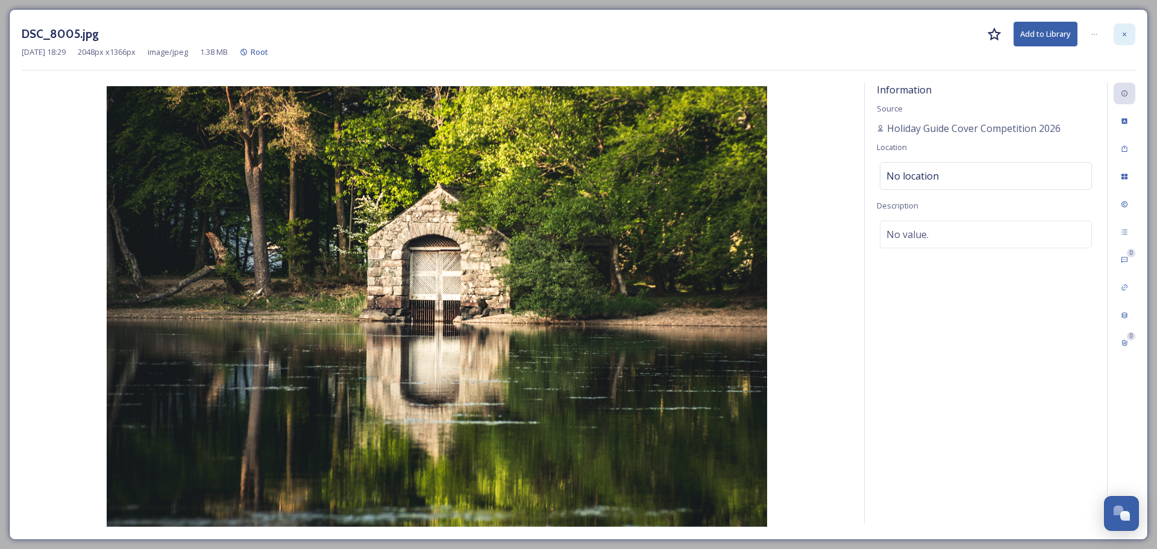
click at [1129, 29] on div at bounding box center [1124, 34] width 22 height 22
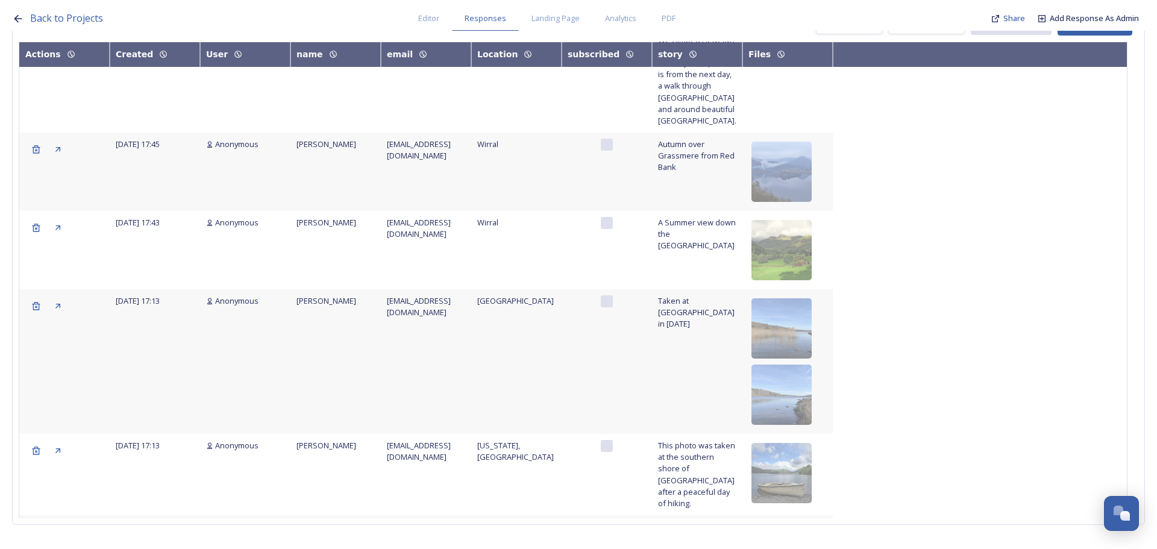
scroll to position [2934, 0]
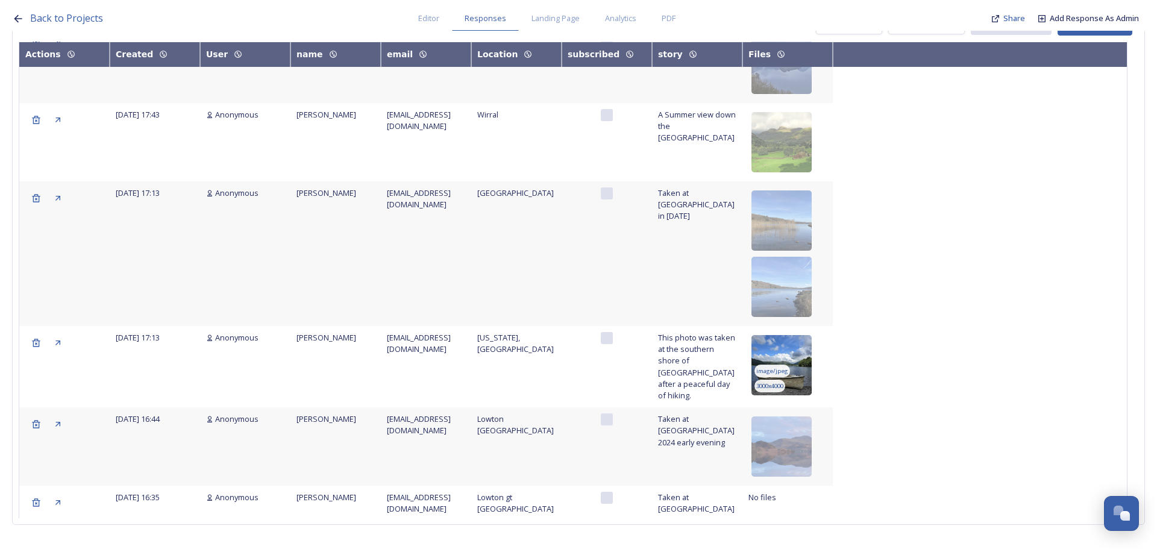
click at [779, 335] on img at bounding box center [781, 365] width 60 height 60
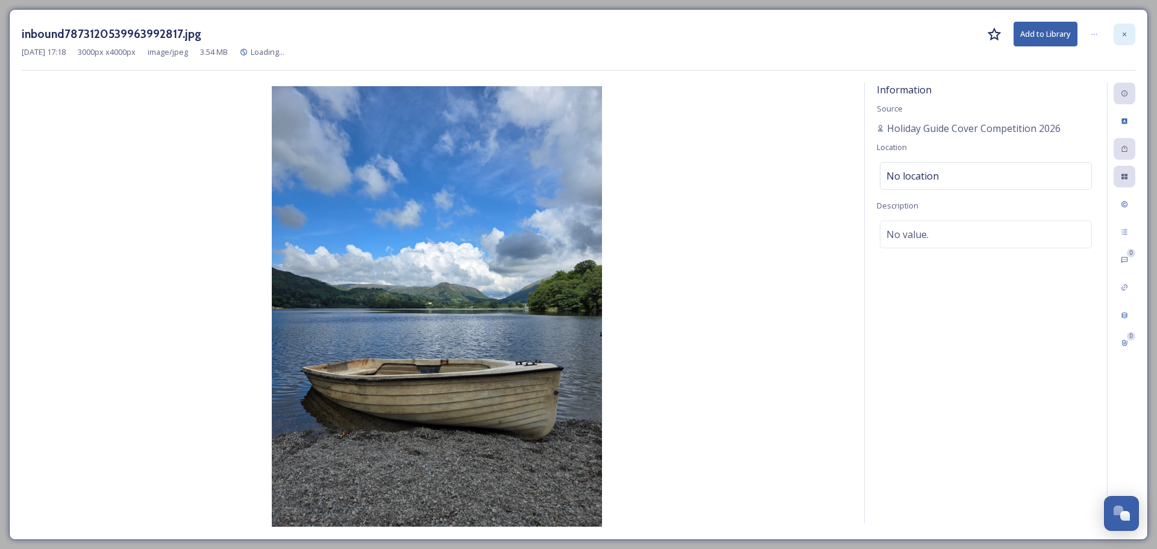
click at [1124, 33] on icon at bounding box center [1123, 34] width 7 height 7
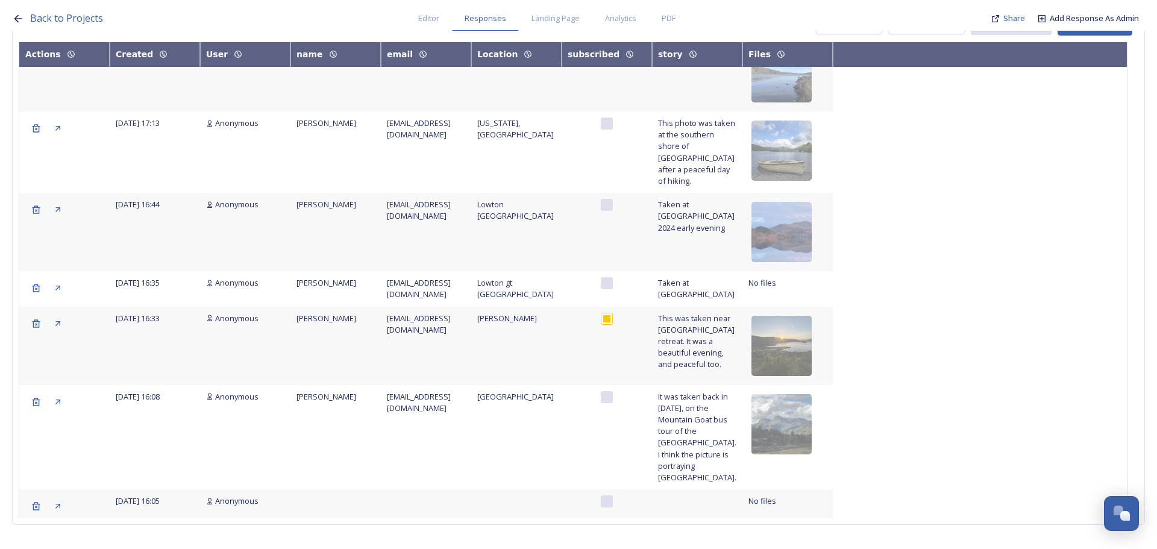
scroll to position [3165, 0]
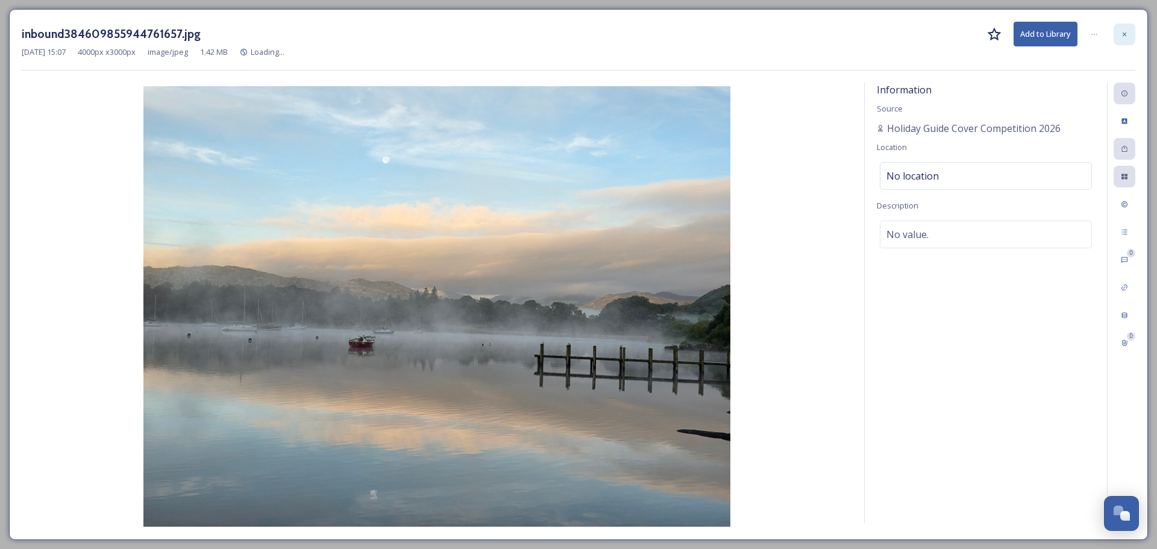
click at [1123, 30] on div at bounding box center [1124, 34] width 22 height 22
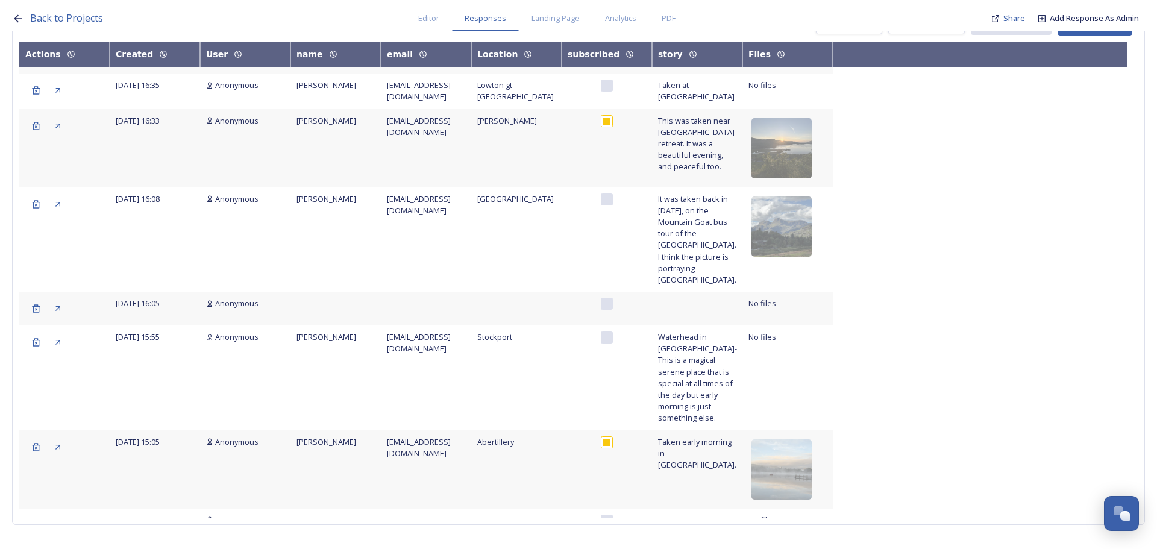
scroll to position [3466, 0]
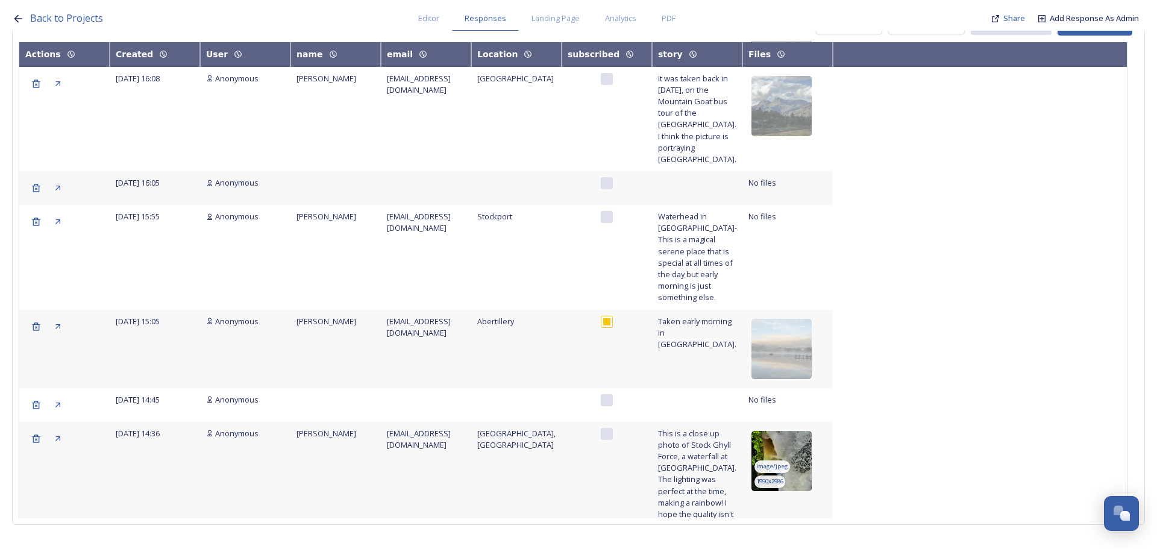
click at [808, 431] on img at bounding box center [781, 461] width 60 height 60
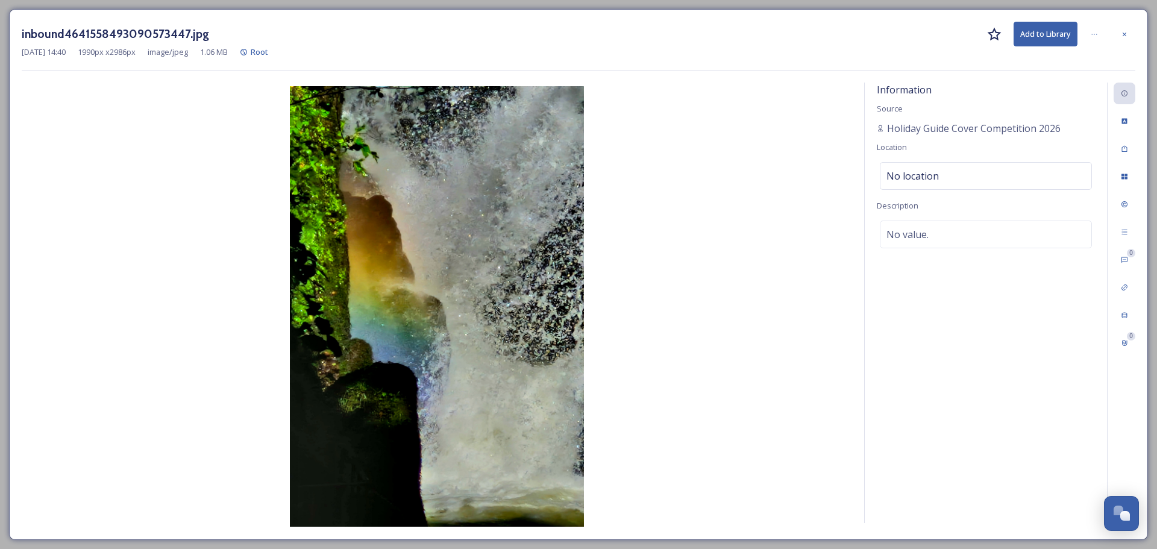
click at [1128, 31] on div at bounding box center [1124, 34] width 22 height 22
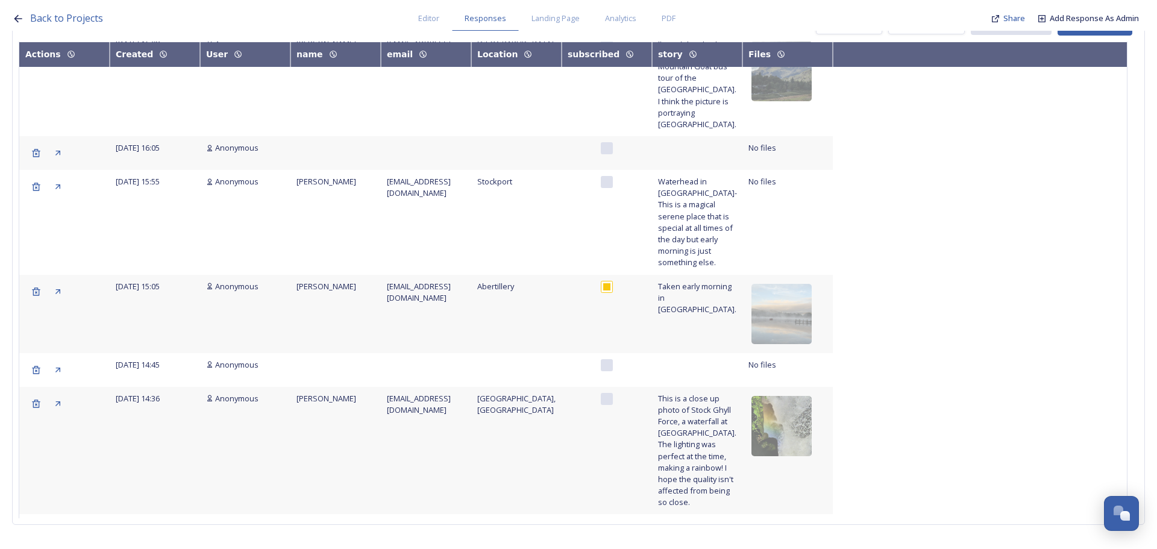
scroll to position [3526, 0]
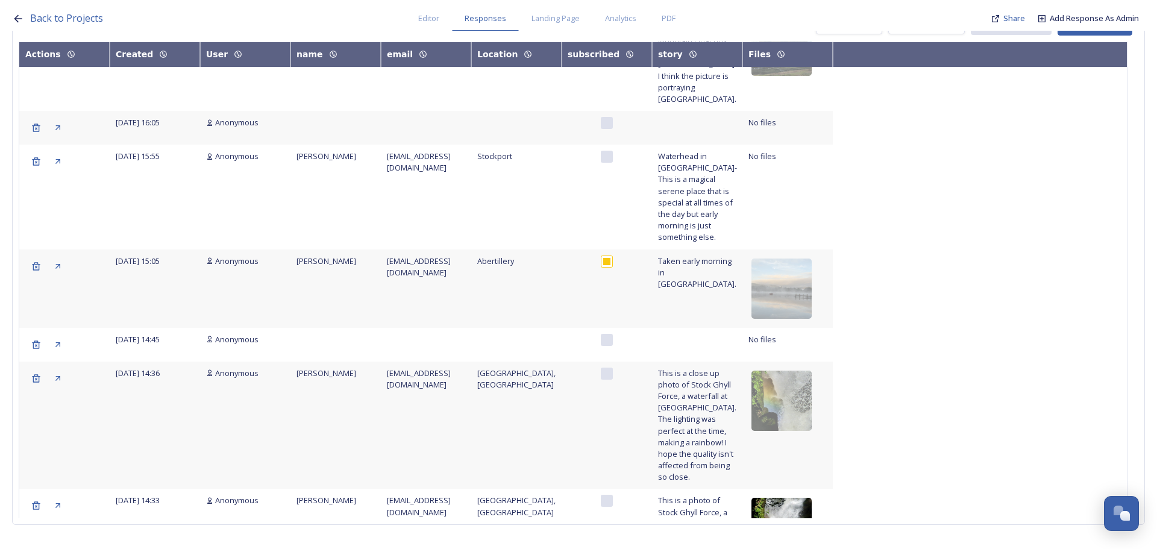
click at [804, 498] on img at bounding box center [781, 528] width 60 height 60
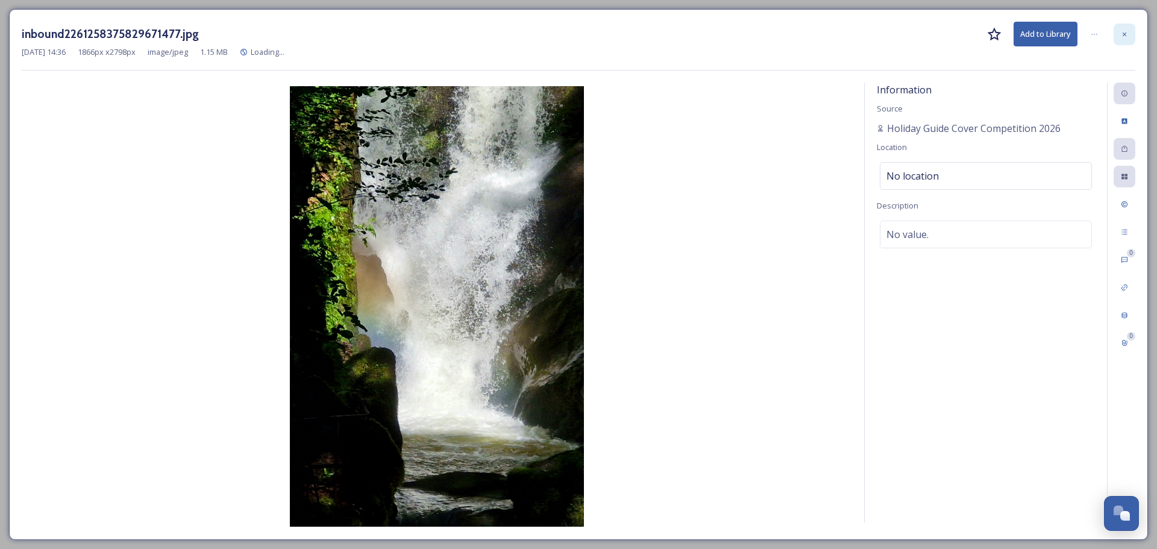
click at [1118, 39] on div at bounding box center [1124, 34] width 22 height 22
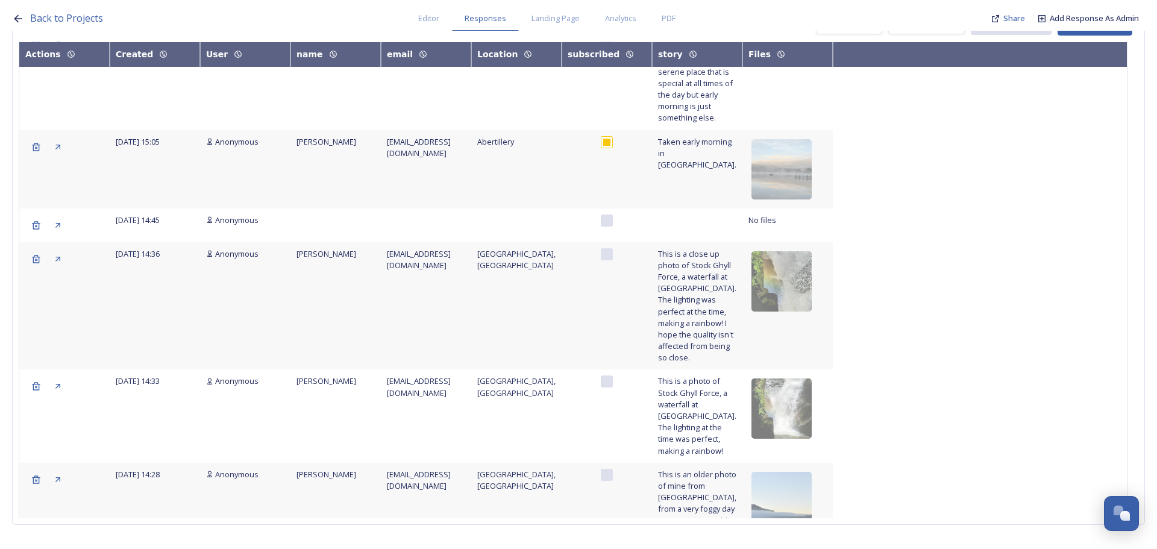
scroll to position [3647, 0]
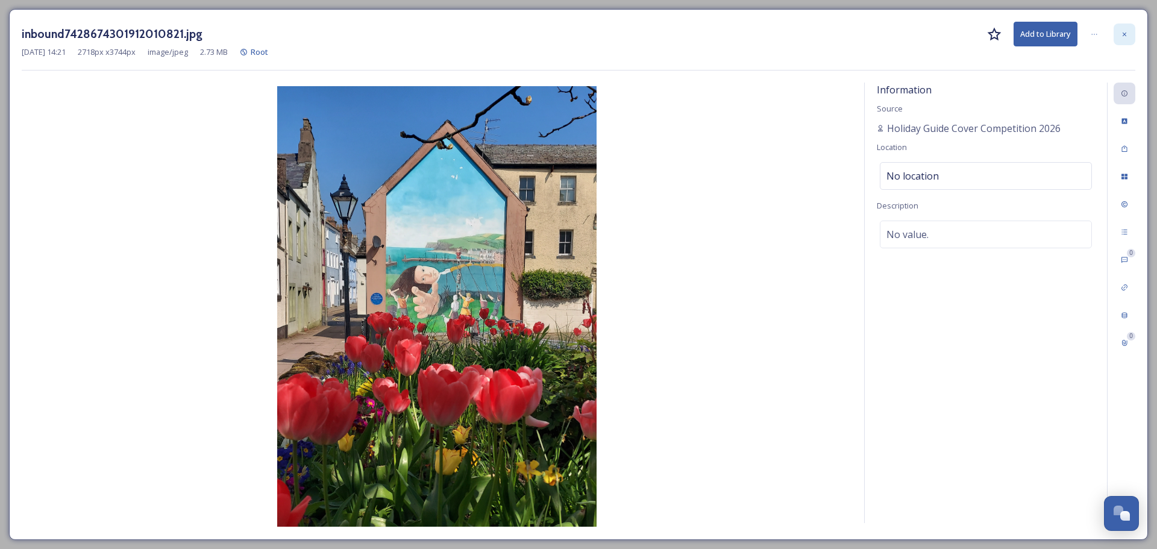
click at [1122, 38] on div at bounding box center [1124, 34] width 22 height 22
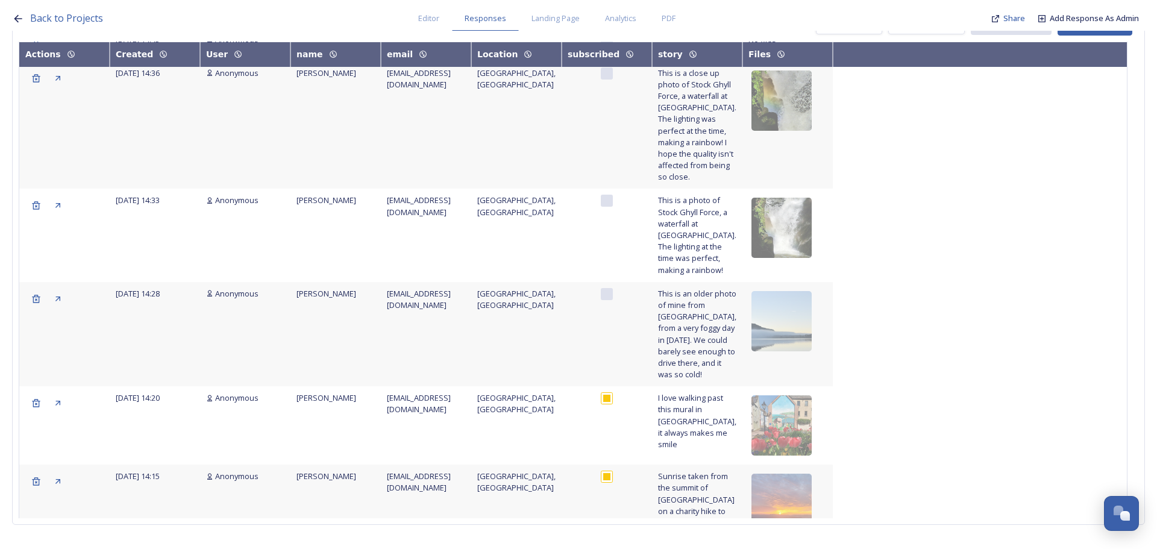
scroll to position [3948, 0]
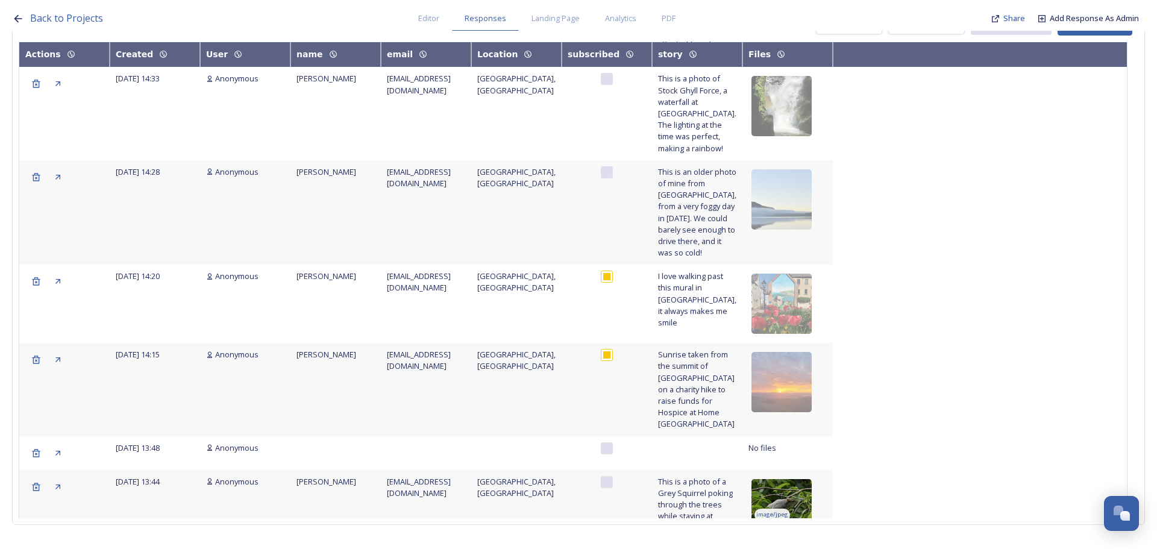
click at [793, 479] on img at bounding box center [781, 509] width 60 height 60
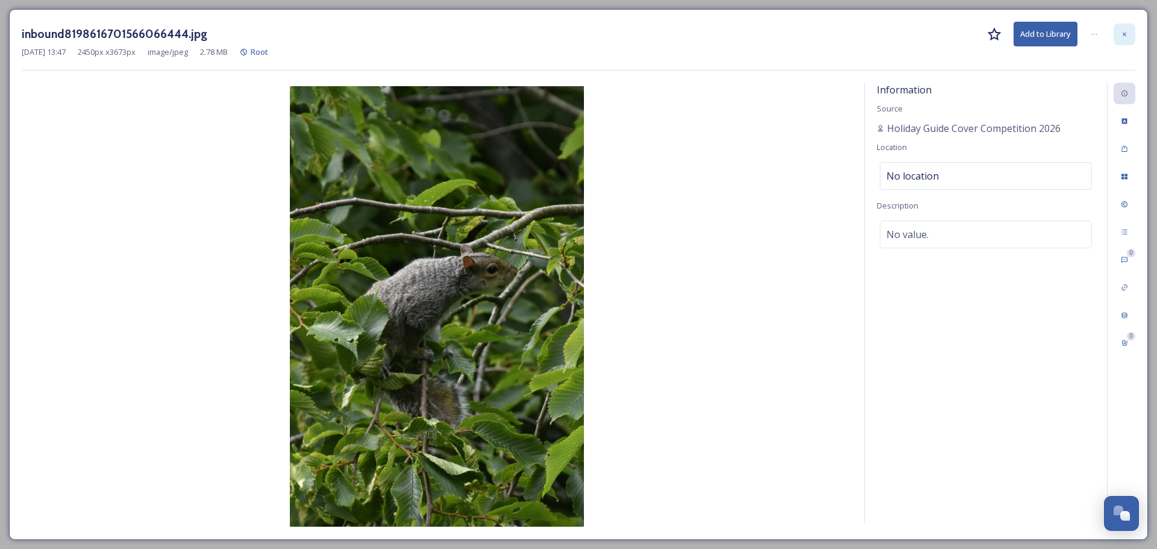
click at [1122, 31] on icon at bounding box center [1123, 34] width 7 height 7
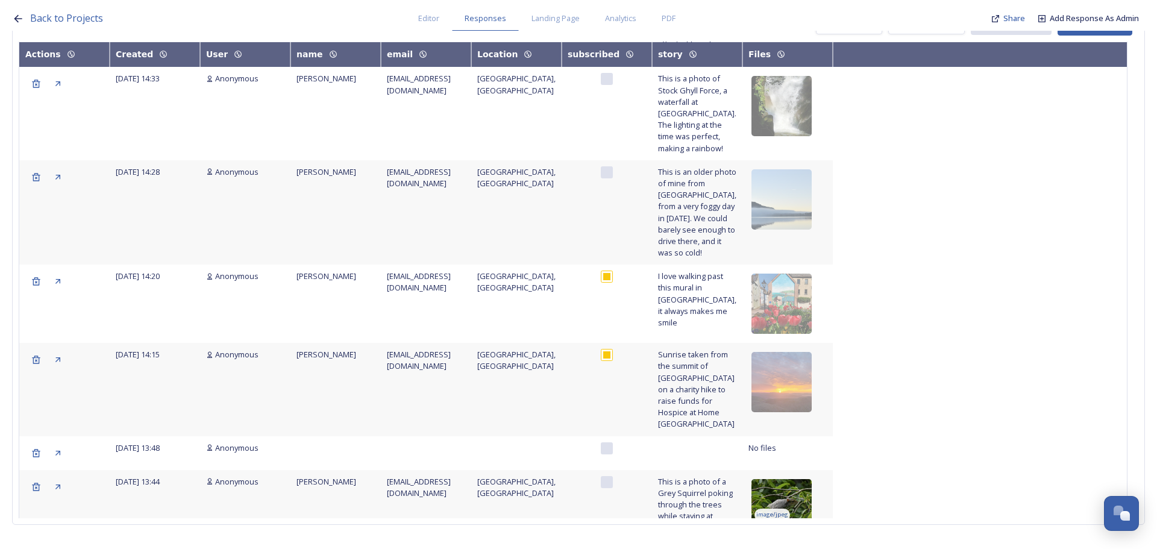
click at [801, 479] on img at bounding box center [781, 509] width 60 height 60
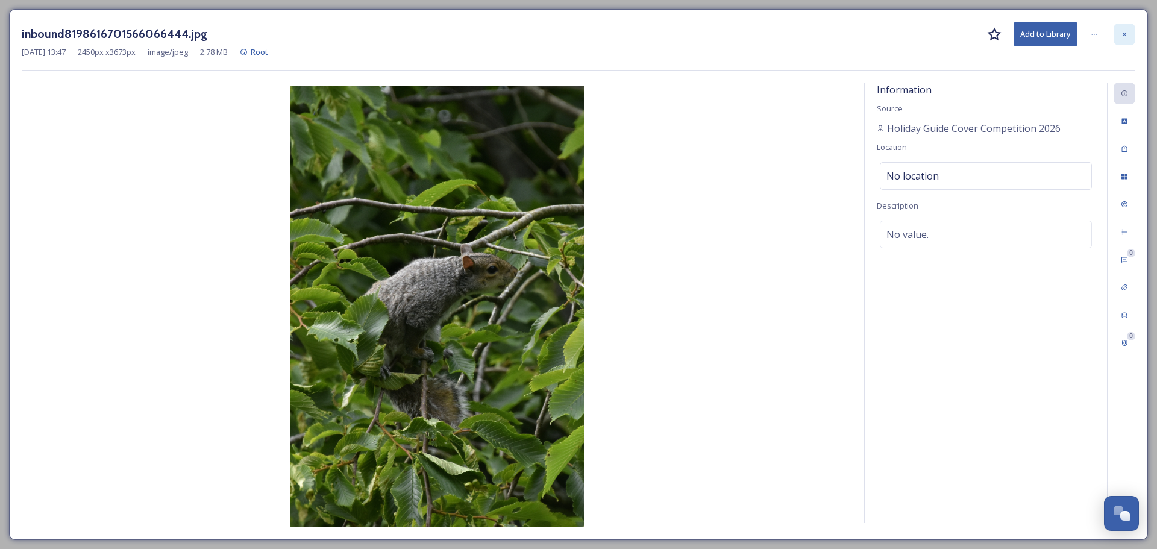
click at [1126, 31] on icon at bounding box center [1123, 34] width 7 height 7
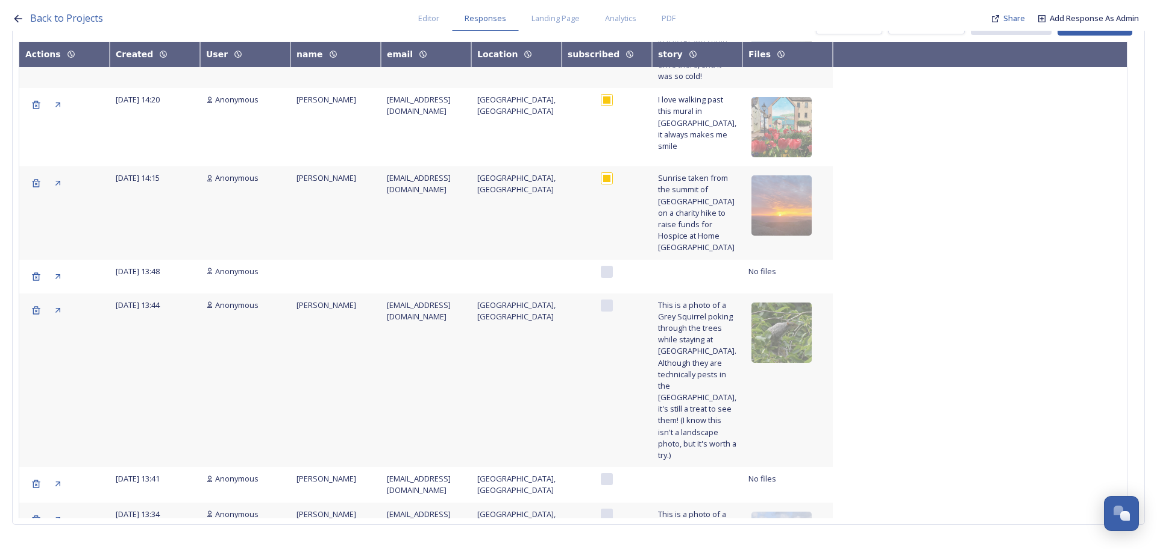
scroll to position [4129, 0]
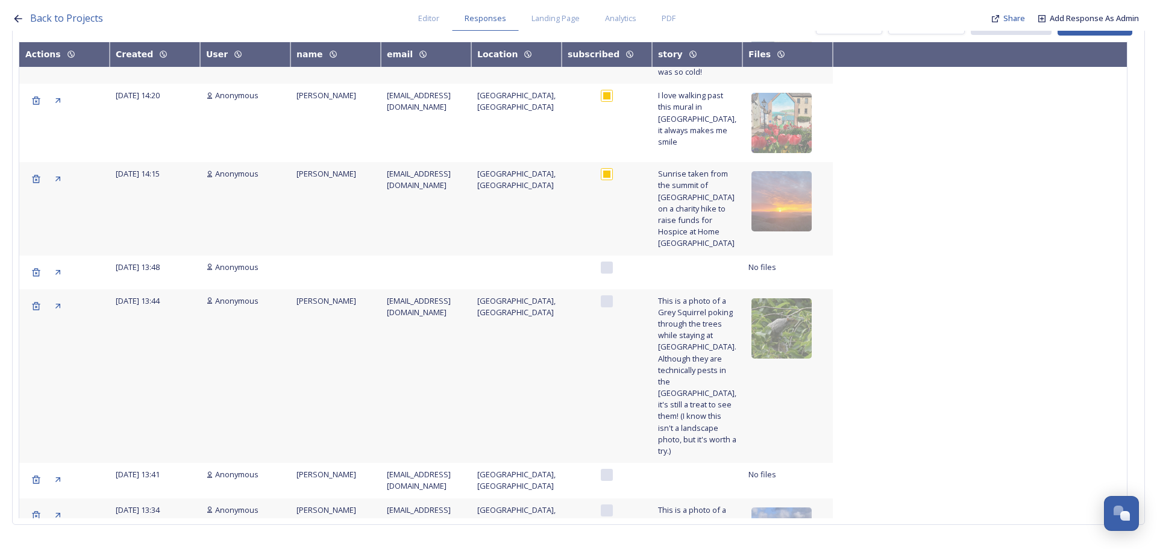
click at [789, 507] on img at bounding box center [781, 537] width 60 height 60
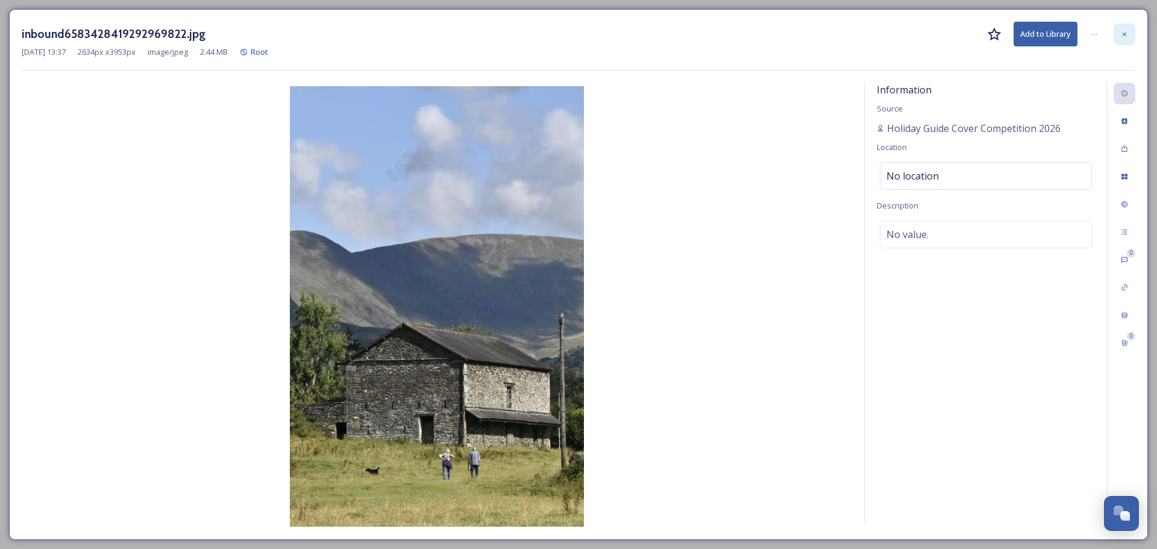
click at [1125, 36] on icon at bounding box center [1124, 34] width 4 height 4
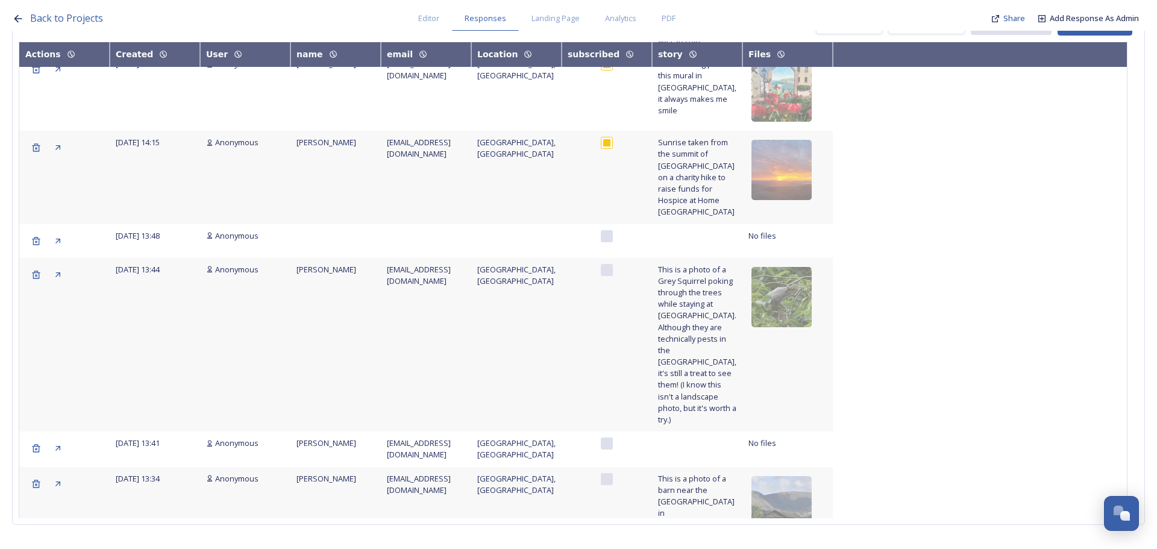
scroll to position [4189, 0]
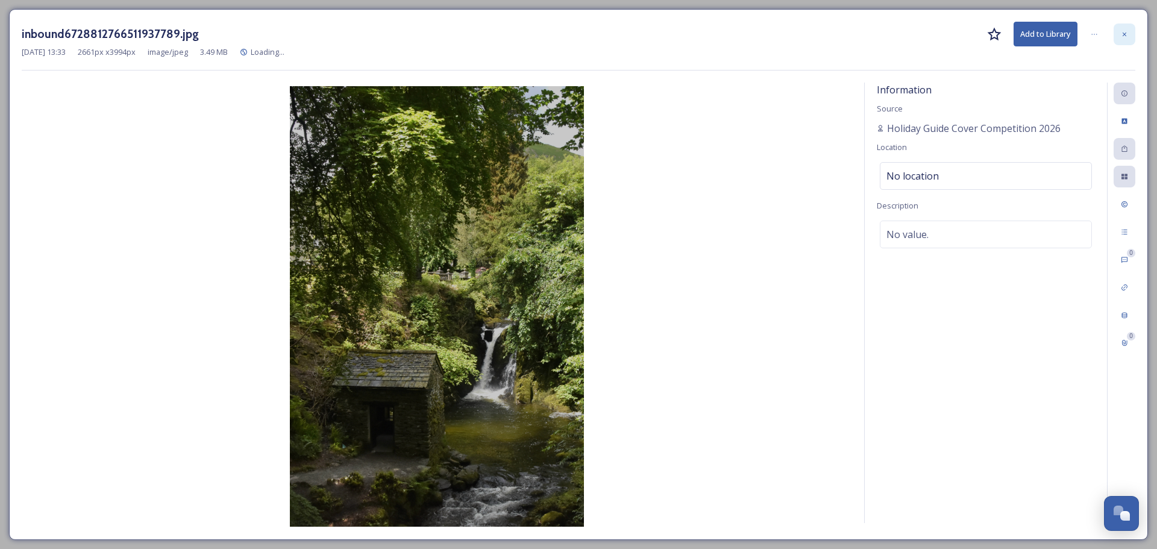
click at [1122, 34] on icon at bounding box center [1123, 34] width 7 height 7
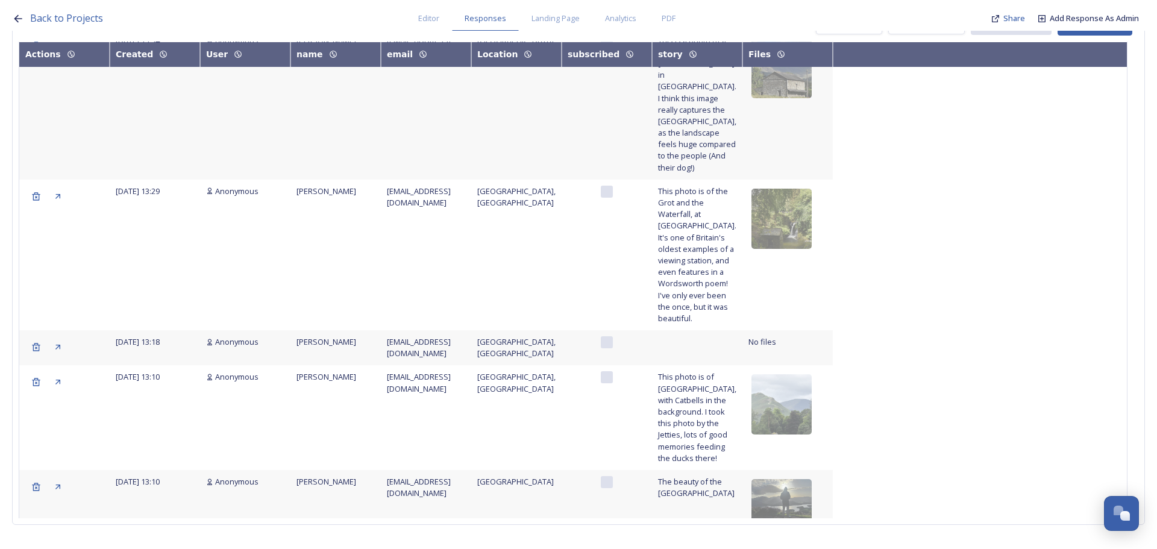
scroll to position [4671, 0]
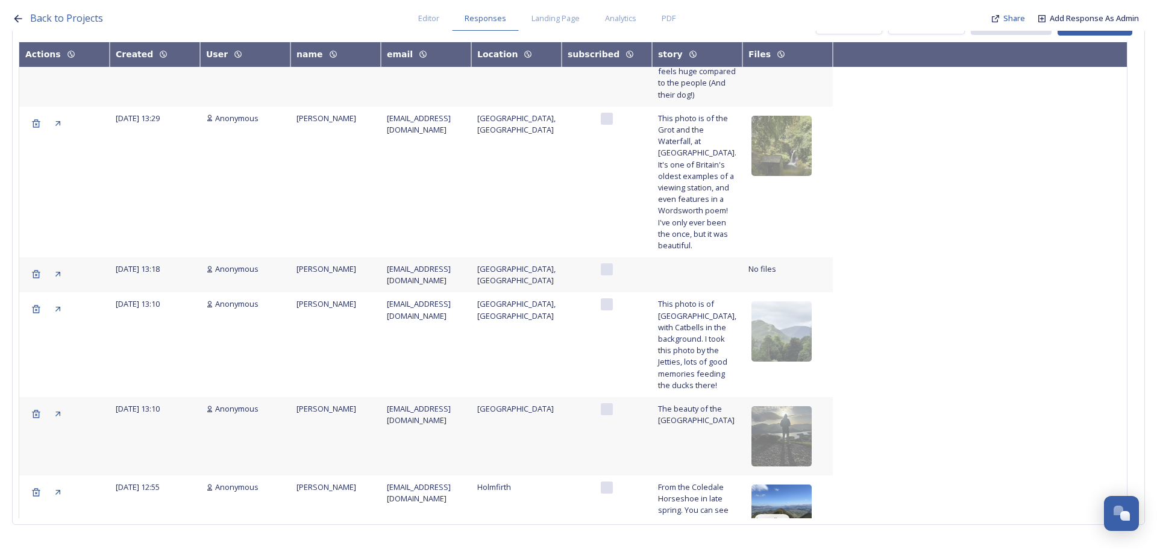
click at [798, 484] on img at bounding box center [781, 514] width 60 height 60
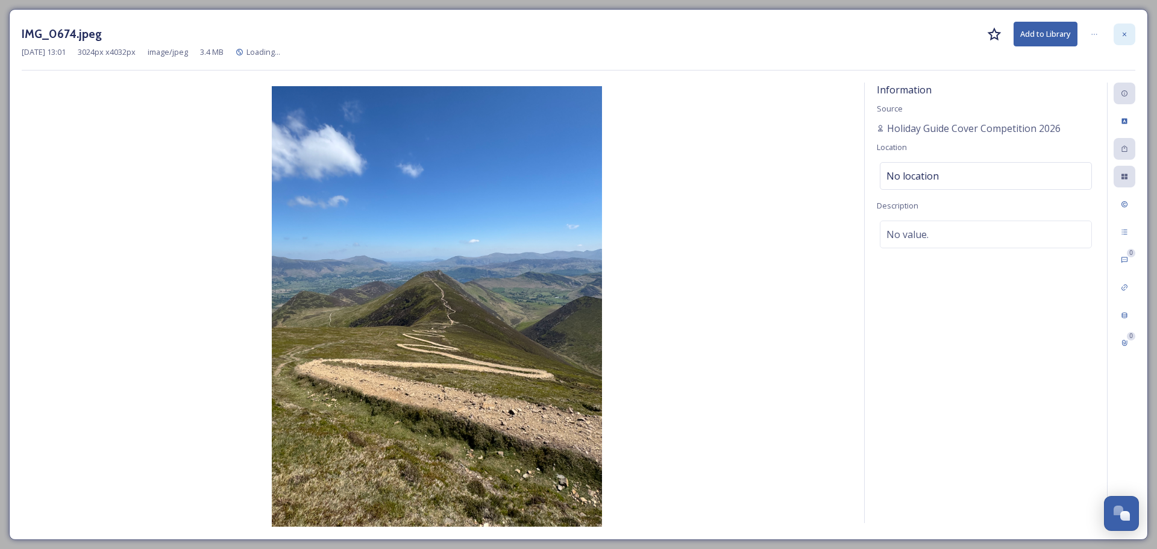
click at [1123, 35] on icon at bounding box center [1124, 34] width 4 height 4
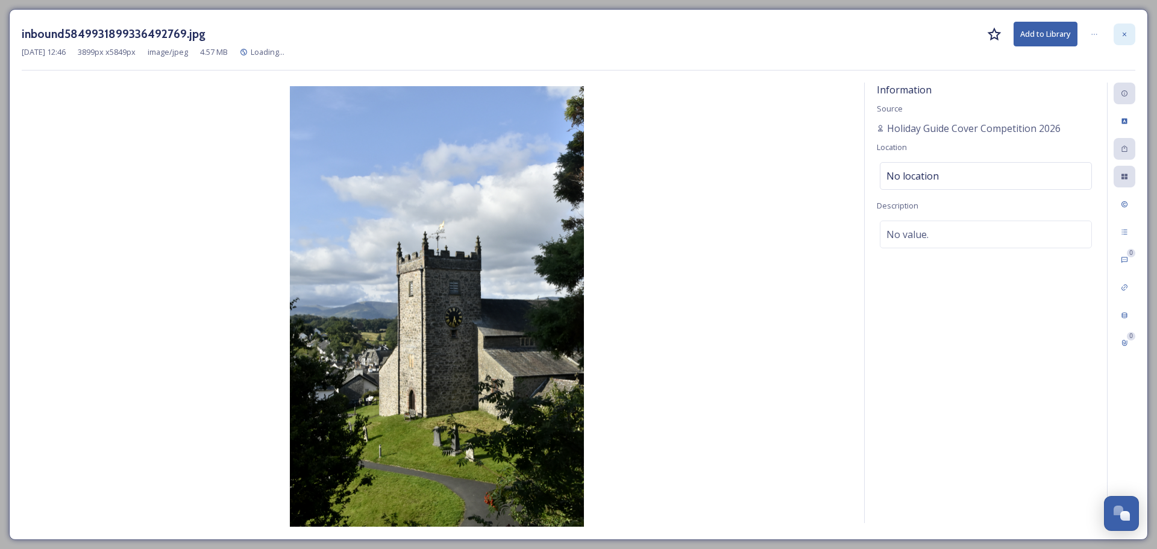
click at [1122, 28] on div at bounding box center [1124, 34] width 22 height 22
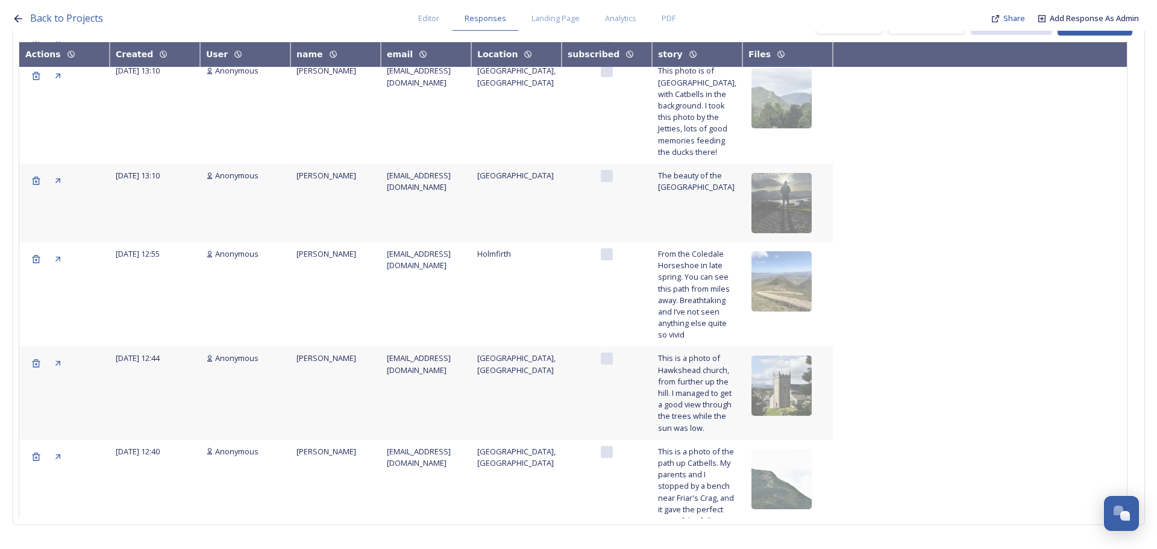
scroll to position [4912, 0]
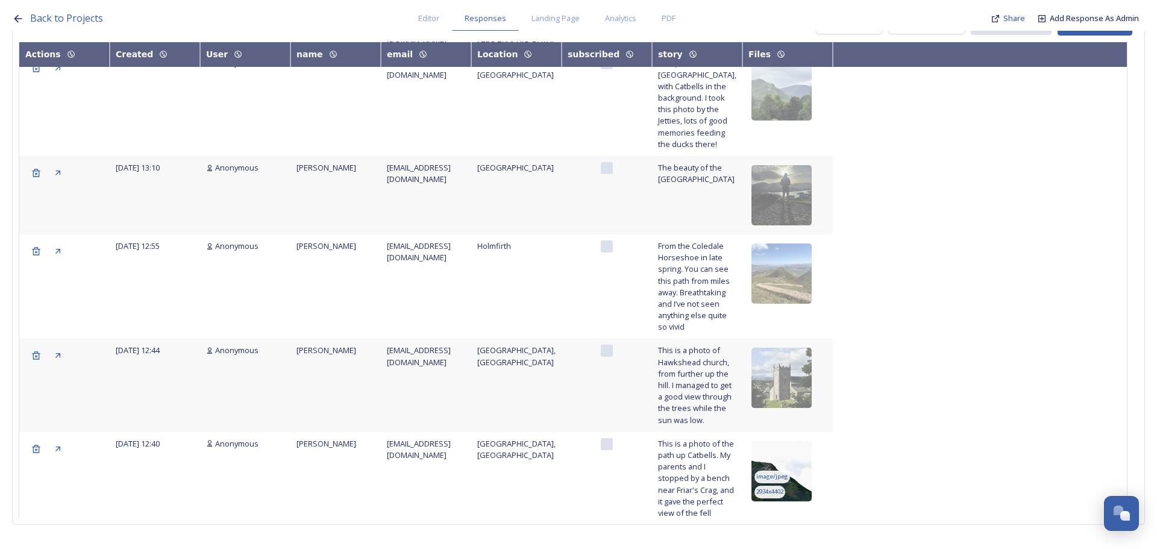
click at [795, 441] on img at bounding box center [781, 471] width 60 height 60
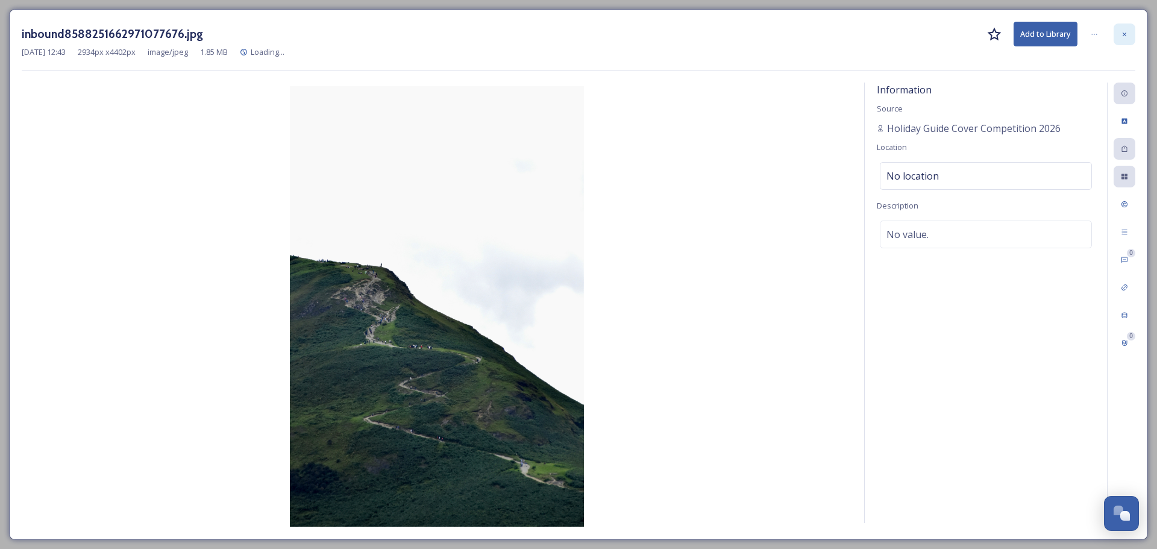
click at [1117, 32] on div at bounding box center [1124, 34] width 22 height 22
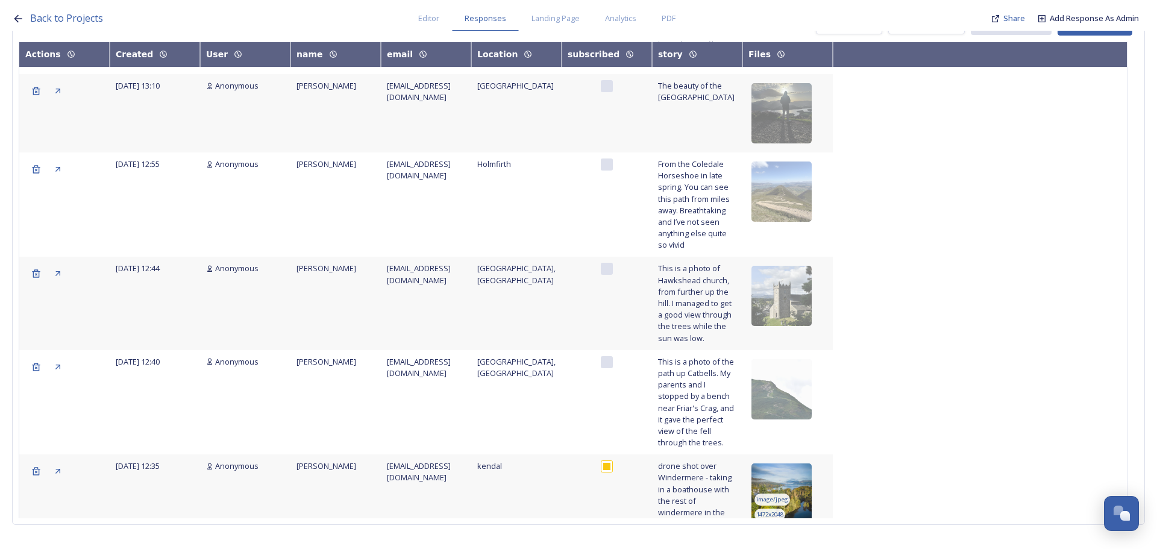
scroll to position [5013, 0]
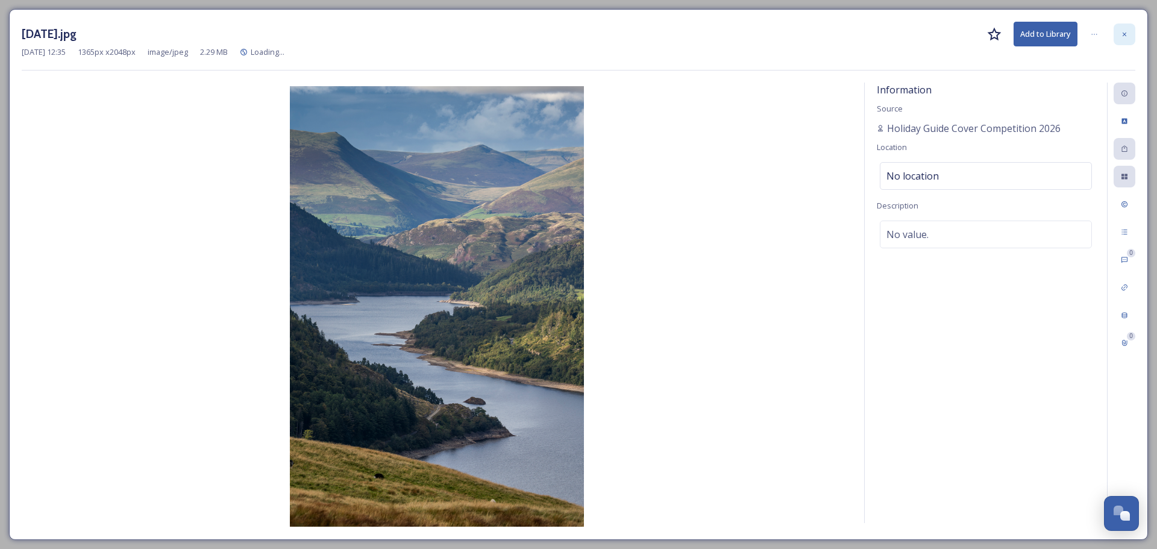
click at [1117, 38] on div at bounding box center [1124, 34] width 22 height 22
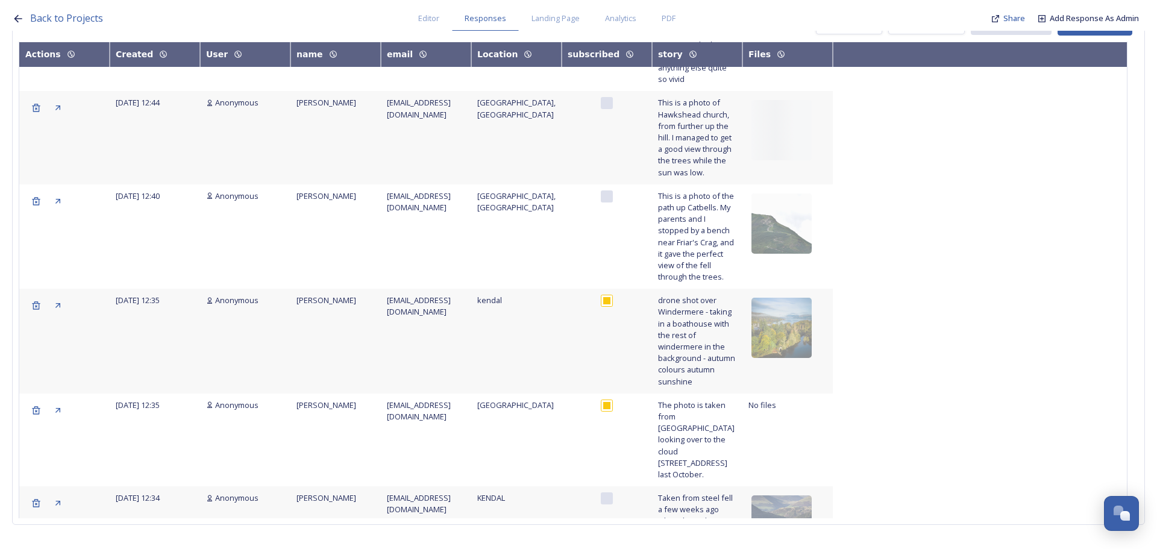
scroll to position [5253, 0]
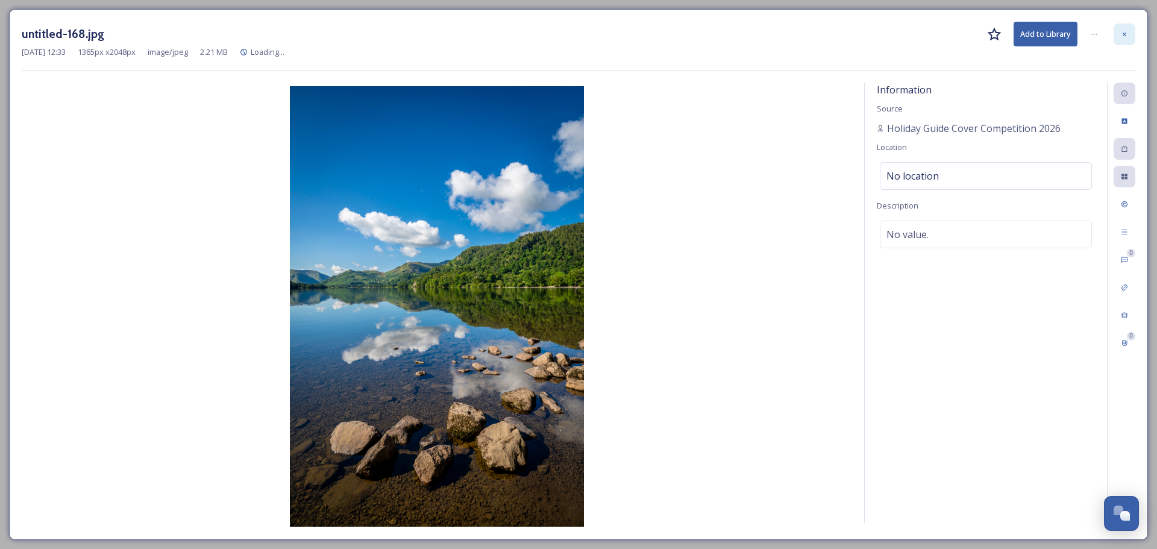
click at [1131, 42] on div at bounding box center [1124, 34] width 22 height 22
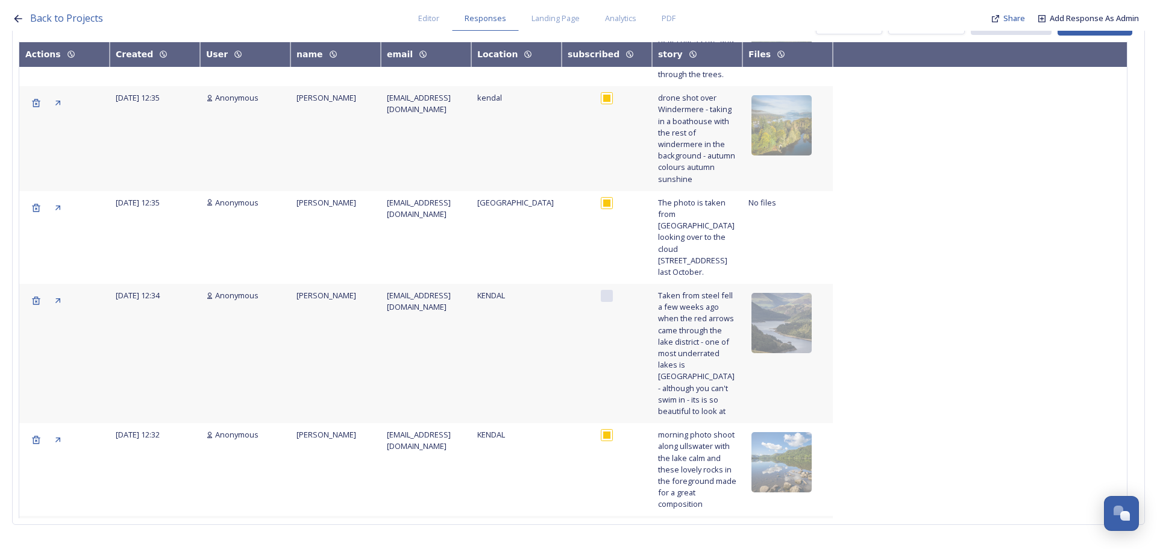
scroll to position [5374, 0]
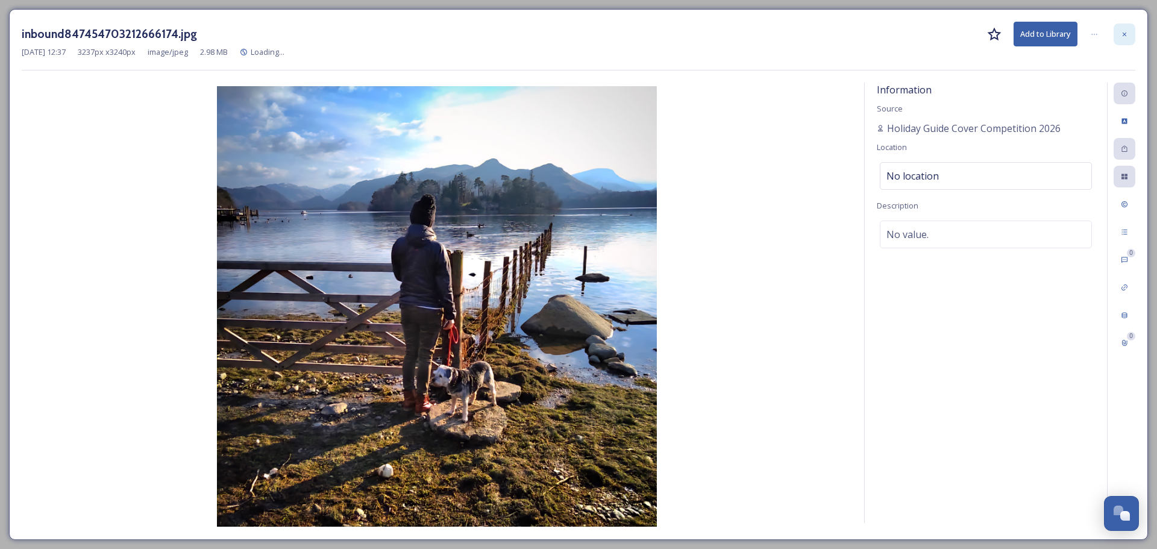
click at [1119, 30] on div at bounding box center [1124, 34] width 22 height 22
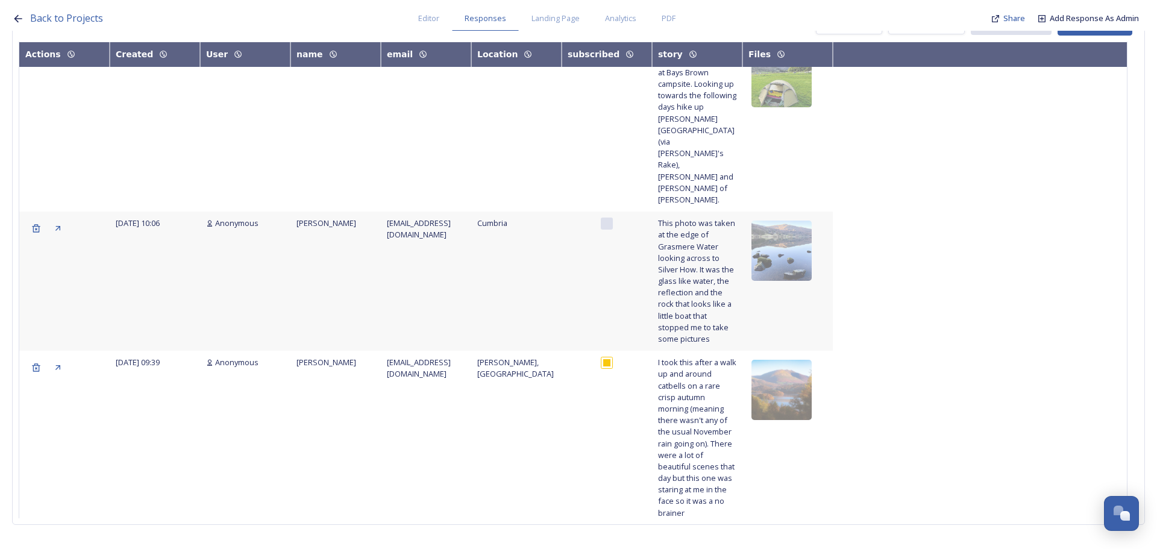
scroll to position [6579, 0]
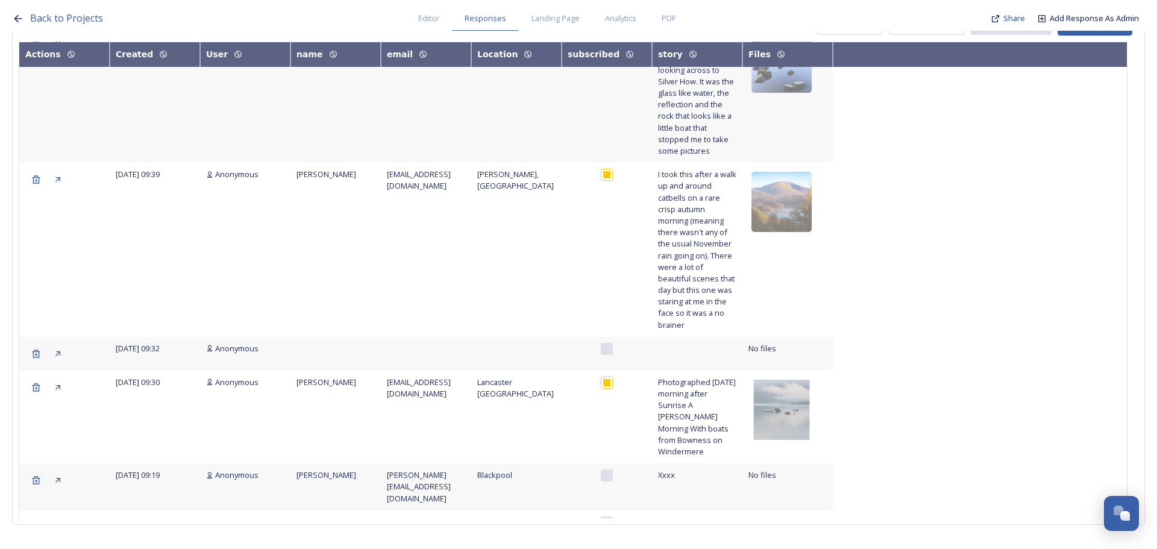
click at [790, 519] on img at bounding box center [781, 549] width 60 height 60
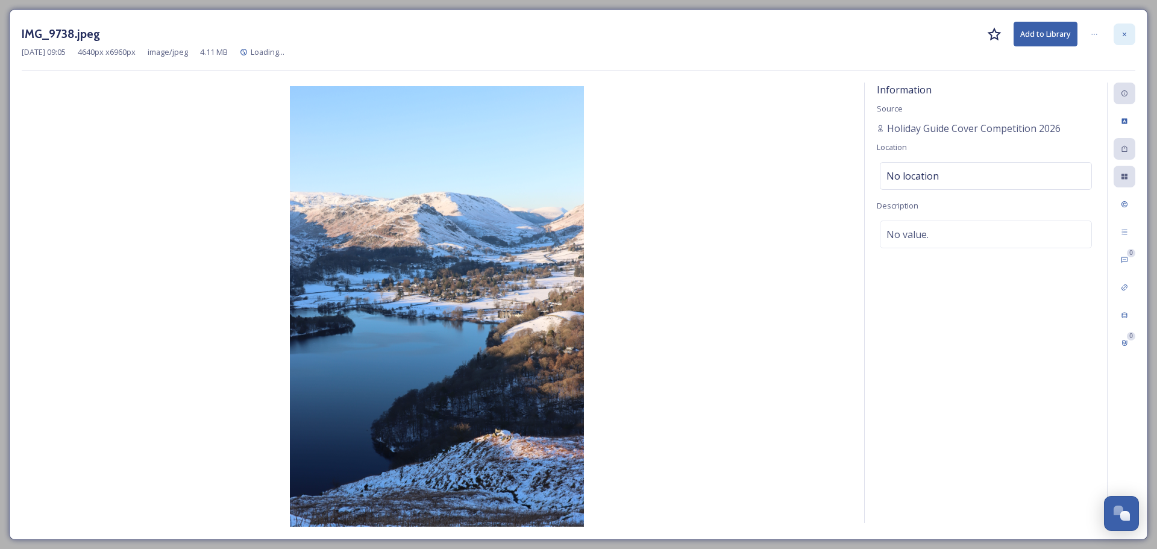
click at [1132, 27] on div at bounding box center [1124, 34] width 22 height 22
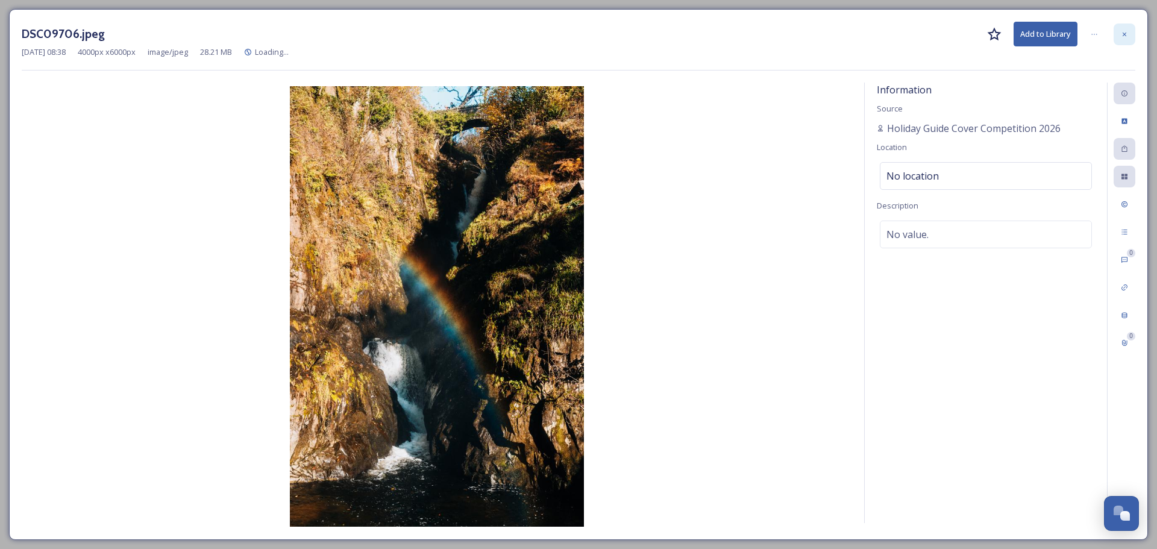
click at [1125, 39] on div at bounding box center [1124, 34] width 22 height 22
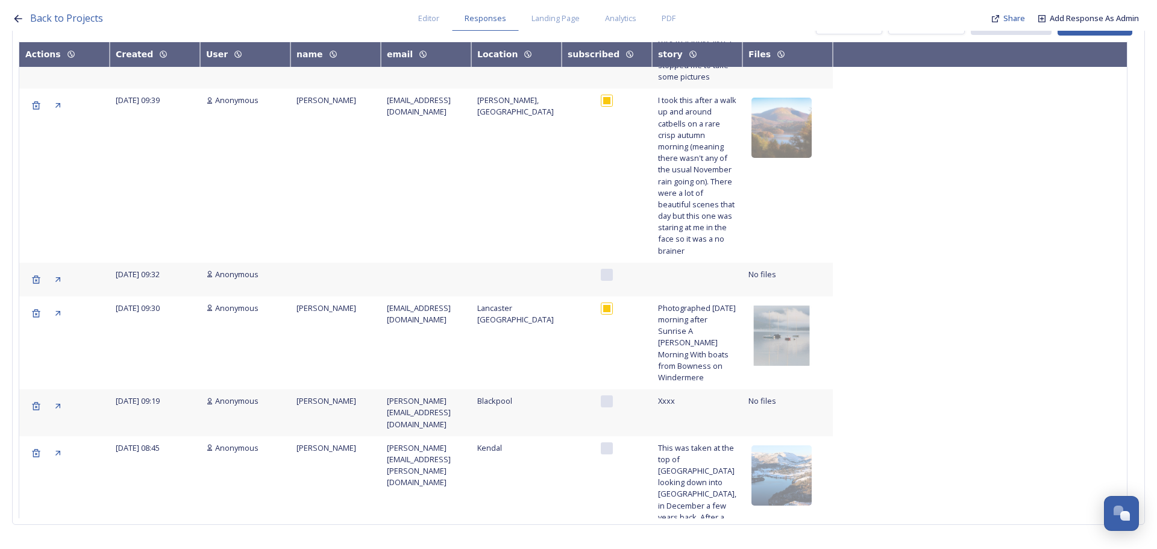
scroll to position [6661, 0]
